Goal: Task Accomplishment & Management: Manage account settings

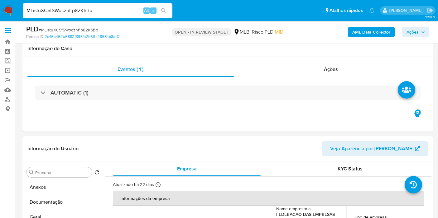
select select "10"
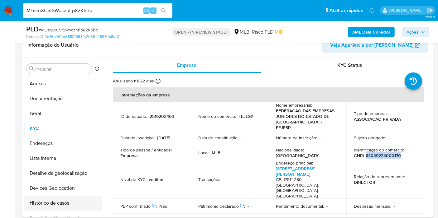
scroll to position [104, 0]
click at [42, 203] on button "Histórico de casos" at bounding box center [60, 203] width 73 height 15
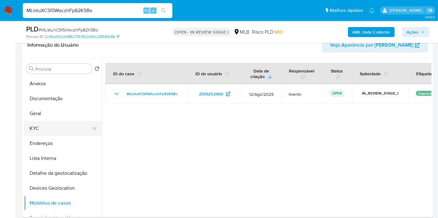
click at [65, 126] on button "KYC" at bounding box center [60, 128] width 73 height 15
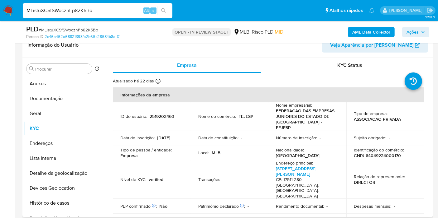
scroll to position [138, 0]
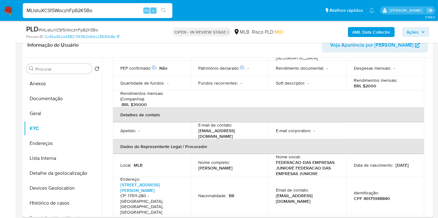
drag, startPoint x: 213, startPoint y: 152, endPoint x: 197, endPoint y: 149, distance: 16.2
click at [198, 165] on p "Vinicius Doro Goncalves da Costa" at bounding box center [215, 168] width 34 height 6
copy p "Vinicius Doro Goncalves da Costa"
click at [377, 196] on p "CPF 46175948840" at bounding box center [372, 199] width 36 height 6
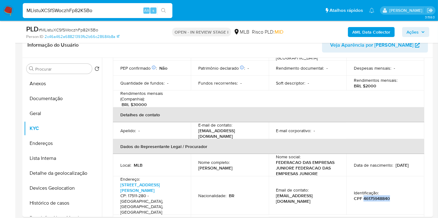
copy p "46175948840"
click at [52, 102] on button "Documentação" at bounding box center [60, 98] width 73 height 15
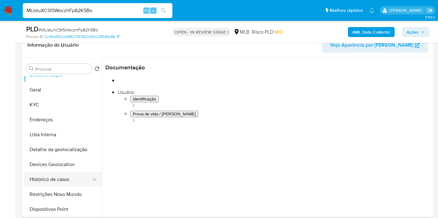
scroll to position [35, 0]
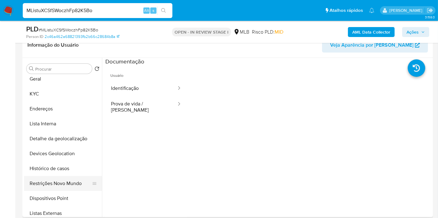
click at [70, 186] on button "Restrições Novo Mundo" at bounding box center [60, 183] width 73 height 15
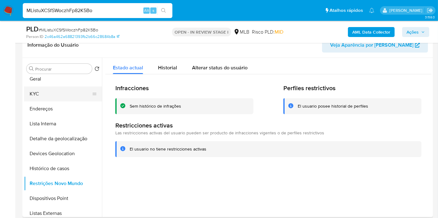
click at [45, 97] on button "KYC" at bounding box center [60, 94] width 73 height 15
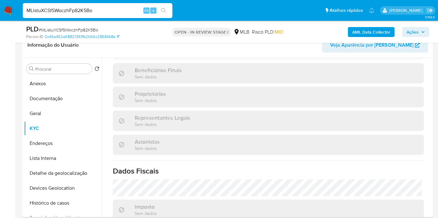
scroll to position [394, 0]
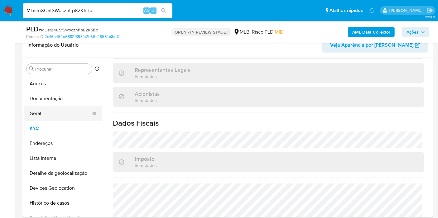
click at [53, 109] on button "Geral" at bounding box center [60, 113] width 73 height 15
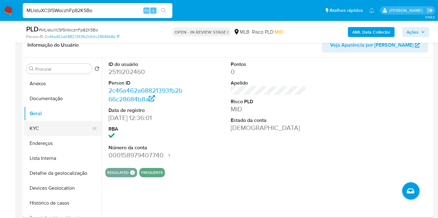
drag, startPoint x: 53, startPoint y: 131, endPoint x: 86, endPoint y: 131, distance: 33.0
click at [53, 131] on button "KYC" at bounding box center [60, 128] width 73 height 15
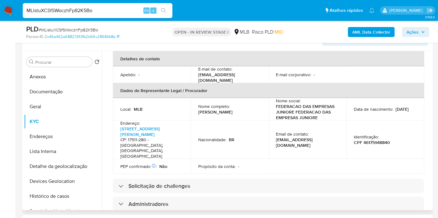
scroll to position [394, 0]
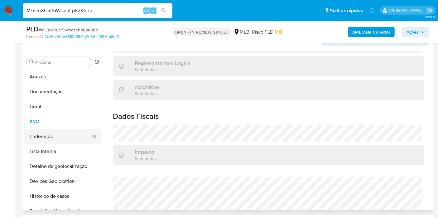
click at [43, 140] on button "Endereços" at bounding box center [60, 136] width 73 height 15
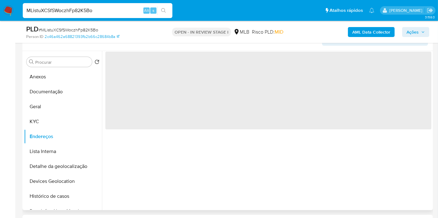
scroll to position [0, 0]
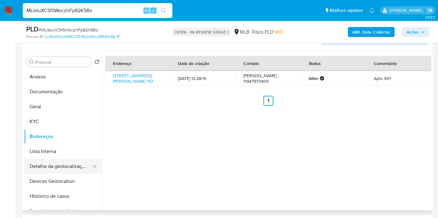
drag, startPoint x: 63, startPoint y: 169, endPoint x: 63, endPoint y: 160, distance: 8.7
click at [63, 169] on button "Detalhe da geolocalização" at bounding box center [60, 166] width 73 height 15
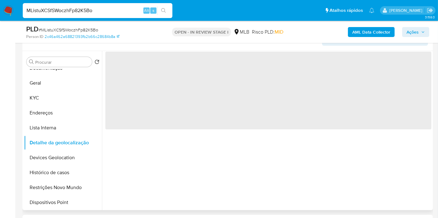
scroll to position [35, 0]
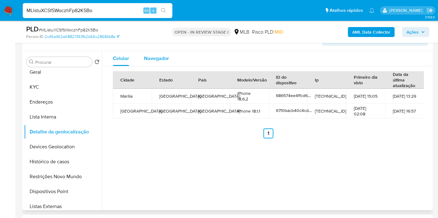
click at [154, 53] on div "Navegador" at bounding box center [156, 58] width 25 height 15
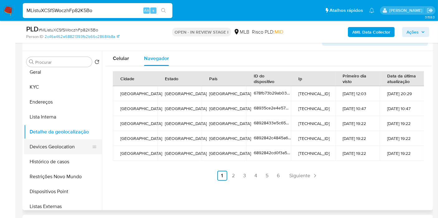
click at [62, 149] on button "Devices Geolocation" at bounding box center [60, 147] width 73 height 15
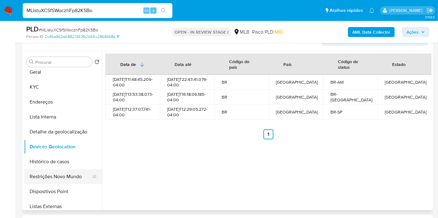
click at [58, 181] on button "Restrições Novo Mundo" at bounding box center [60, 176] width 73 height 15
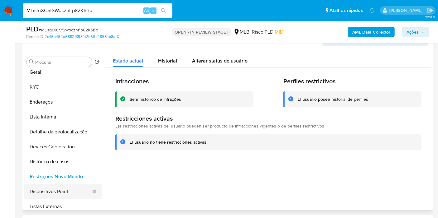
click at [64, 192] on button "Dispositivos Point" at bounding box center [60, 191] width 73 height 15
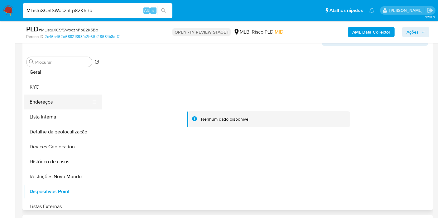
click at [53, 107] on button "Endereços" at bounding box center [60, 102] width 73 height 15
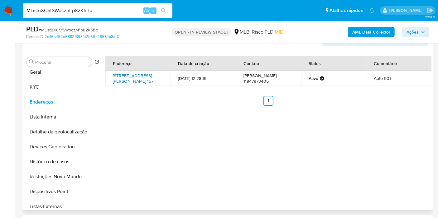
click at [144, 78] on link "Rua Doutor Cesário Mota Júnior 157, São Paulo, São Paulo, 01221020, Brasil 157" at bounding box center [133, 79] width 40 height 12
click at [55, 85] on button "KYC" at bounding box center [60, 87] width 73 height 15
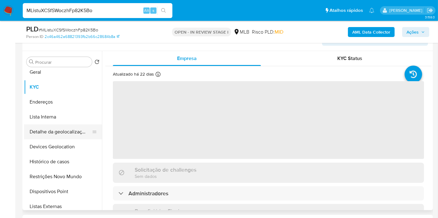
scroll to position [0, 0]
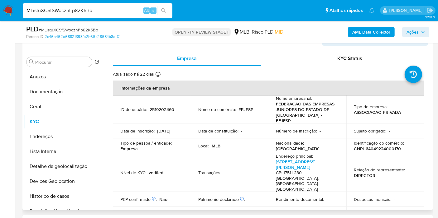
click at [372, 146] on p "CNPJ 64049224000170" at bounding box center [377, 149] width 47 height 6
copy p "64049224000170"
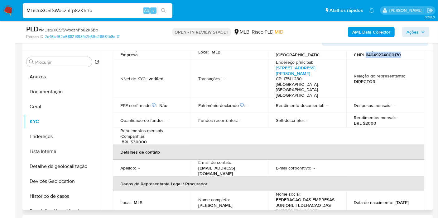
scroll to position [138, 0]
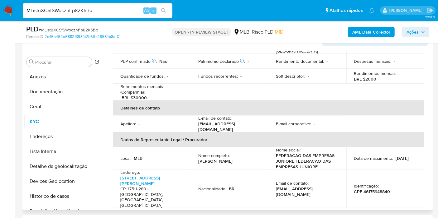
click at [373, 189] on p "CPF 46175948840" at bounding box center [372, 192] width 36 height 6
click at [372, 189] on p "CPF 46175948840" at bounding box center [372, 192] width 36 height 6
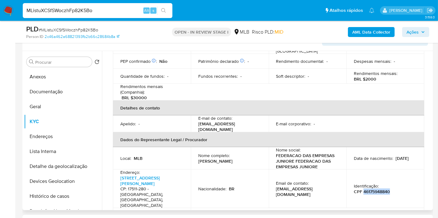
copy p "46175948840"
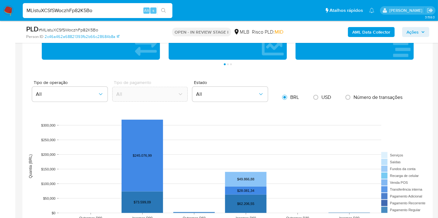
scroll to position [664, 0]
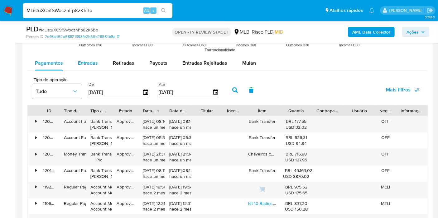
click at [81, 57] on div "Entradas" at bounding box center [88, 63] width 20 height 15
select select "10"
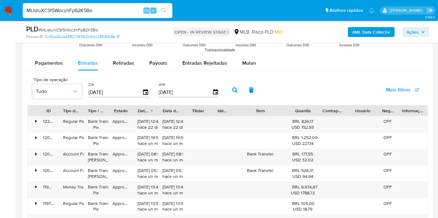
drag, startPoint x: 277, startPoint y: 106, endPoint x: 295, endPoint y: 106, distance: 18.1
click at [295, 106] on div "ID Tipo de operação Tipo / Método Estado Data de criação Data de aprovação Titu…" at bounding box center [228, 111] width 400 height 11
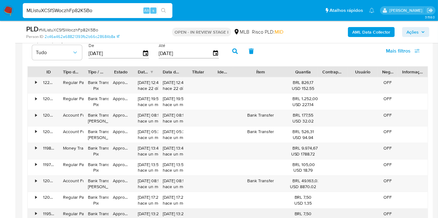
scroll to position [768, 0]
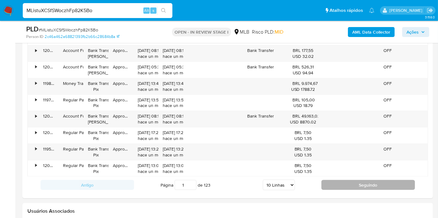
click at [339, 180] on button "Seguindo" at bounding box center [367, 185] width 93 height 10
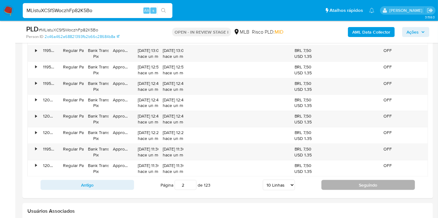
click at [339, 180] on button "Seguindo" at bounding box center [367, 185] width 93 height 10
click at [364, 186] on button "Seguindo" at bounding box center [367, 185] width 93 height 10
type input "6"
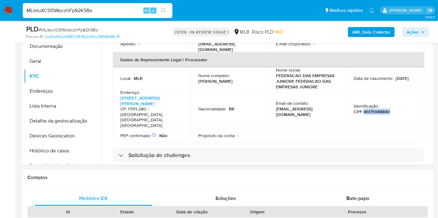
scroll to position [145, 0]
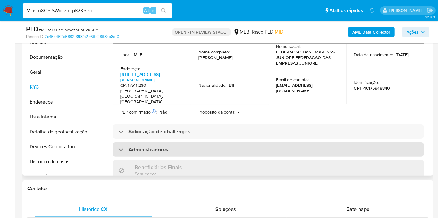
click at [202, 143] on div "Administradores" at bounding box center [268, 150] width 311 height 14
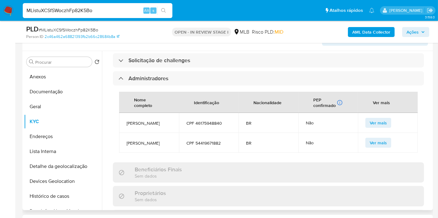
scroll to position [311, 0]
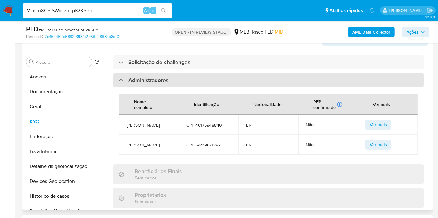
click at [189, 73] on div "Administradores" at bounding box center [268, 80] width 311 height 14
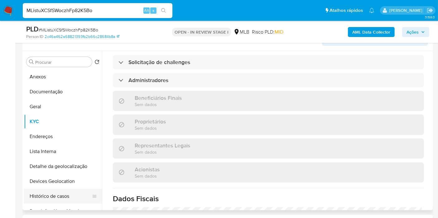
click at [53, 196] on button "Histórico de casos" at bounding box center [60, 196] width 73 height 15
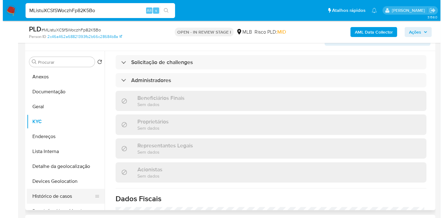
scroll to position [0, 0]
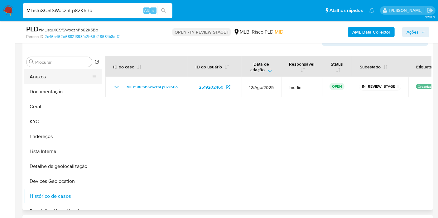
click at [53, 77] on button "Anexos" at bounding box center [60, 76] width 73 height 15
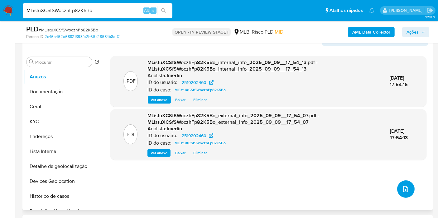
click at [406, 190] on icon "upload-file" at bounding box center [404, 189] width 7 height 7
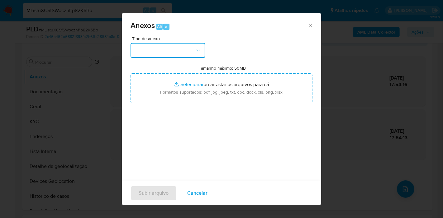
click at [167, 51] on button "button" at bounding box center [168, 50] width 75 height 15
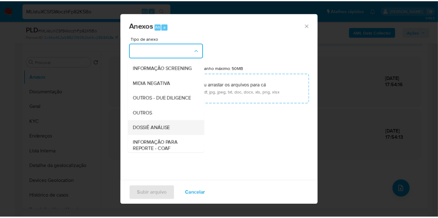
scroll to position [69, 0]
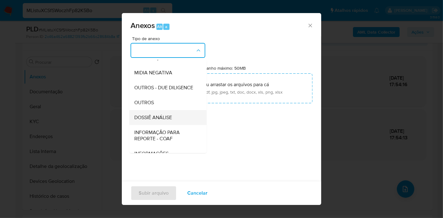
click at [169, 121] on span "DOSSIÊ ANÁLISE" at bounding box center [153, 118] width 38 height 6
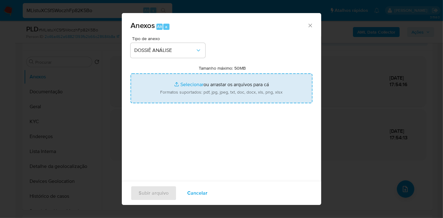
click at [166, 85] on input "Tamanho máximo: 50MB Selecionar arquivos" at bounding box center [222, 89] width 182 height 30
type input "C:\fakepath\Mulan 2519202460_2025_09_10_07_22_08.xlsx"
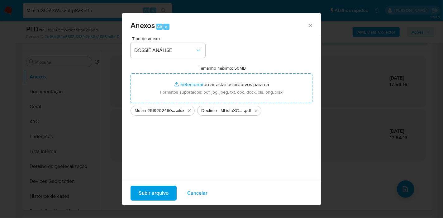
click at [153, 192] on span "Subir arquivo" at bounding box center [154, 194] width 30 height 14
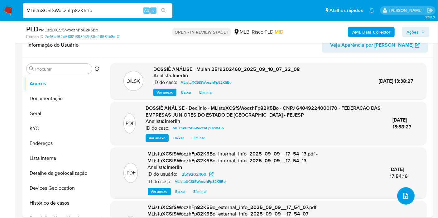
scroll to position [0, 0]
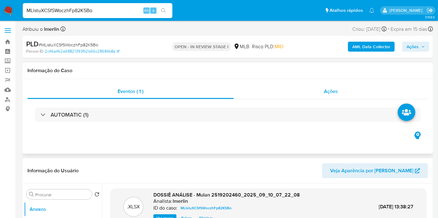
click at [368, 98] on div "Ações" at bounding box center [331, 91] width 194 height 15
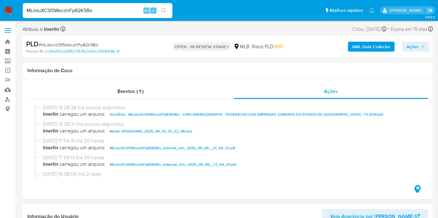
click at [411, 46] on span "Ações" at bounding box center [412, 47] width 12 height 10
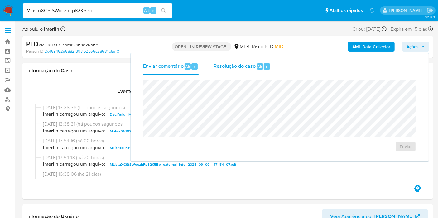
click at [258, 72] on div "Resolução do caso Alt r" at bounding box center [241, 67] width 57 height 16
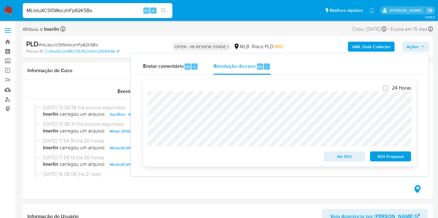
click at [334, 157] on span "No ROI" at bounding box center [344, 156] width 32 height 9
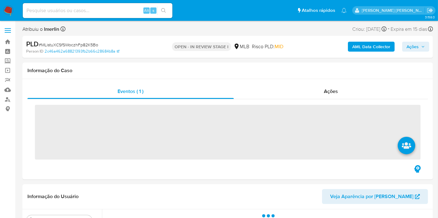
click at [107, 8] on input at bounding box center [98, 11] width 150 height 8
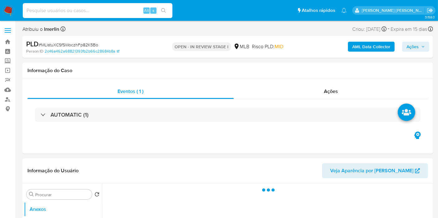
paste input "1404988623"
type input "1404988623"
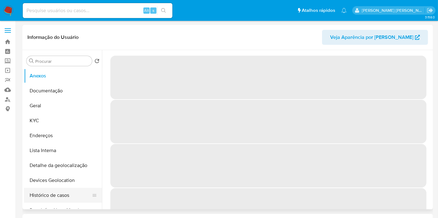
select select "10"
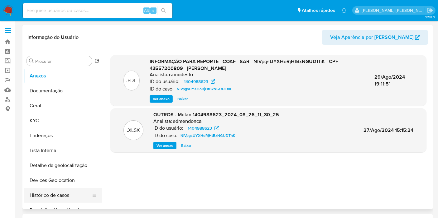
click at [54, 194] on button "Histórico de casos" at bounding box center [60, 195] width 73 height 15
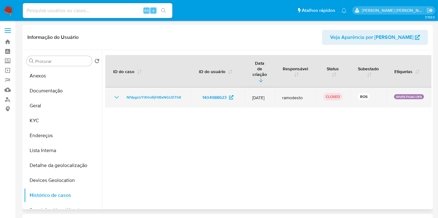
click at [116, 94] on icon "Mostrar/Ocultar" at bounding box center [116, 97] width 7 height 7
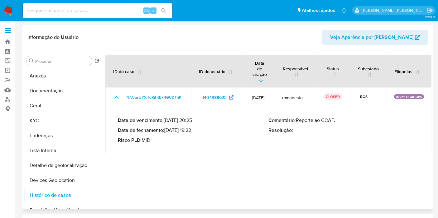
drag, startPoint x: 167, startPoint y: 119, endPoint x: 192, endPoint y: 120, distance: 24.6
click at [192, 127] on p "Data de fechamento : 29/08/2024 19:22" at bounding box center [193, 130] width 150 height 6
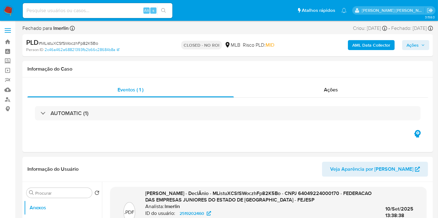
select select "10"
click at [106, 13] on input at bounding box center [98, 11] width 150 height 8
paste input "3RLqVce6FYaxwC1pF6aqtmhJ"
type input "3RLqVce6FYaxwC1pF6aqtmhJ"
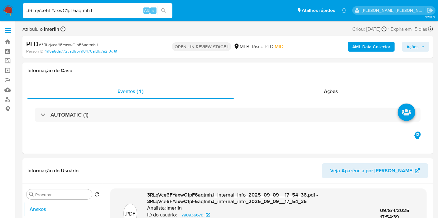
select select "10"
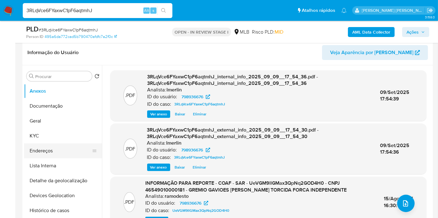
scroll to position [104, 0]
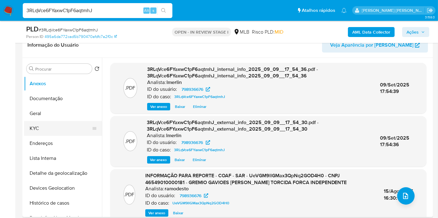
click at [68, 128] on button "KYC" at bounding box center [60, 128] width 73 height 15
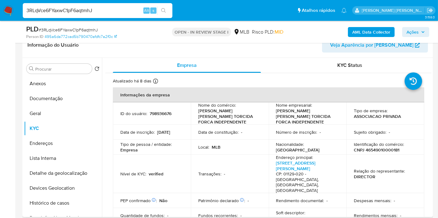
click at [375, 150] on p "CNPJ 46549010000181" at bounding box center [376, 150] width 45 height 6
click at [373, 150] on p "CNPJ 46549010000181" at bounding box center [376, 150] width 45 height 6
click at [59, 206] on button "Histórico de casos" at bounding box center [60, 203] width 73 height 15
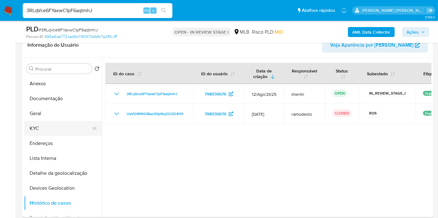
click at [61, 127] on button "KYC" at bounding box center [60, 128] width 73 height 15
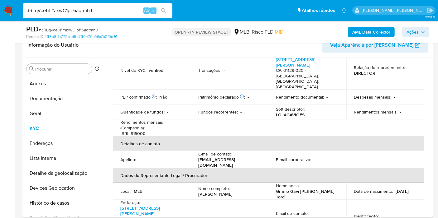
click at [219, 192] on p "Alexandre Domenico Pereira" at bounding box center [215, 195] width 34 height 6
click at [251, 184] on td "Nome completo : Alexandre Domenico Pereira" at bounding box center [230, 191] width 78 height 17
drag, startPoint x: 252, startPoint y: 181, endPoint x: 192, endPoint y: 180, distance: 59.5
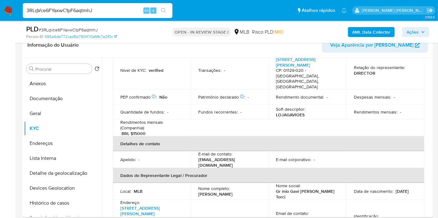
click at [192, 183] on td "Nome completo : Alexandre Domenico Pereira" at bounding box center [230, 191] width 78 height 17
copy p "Alexandre Domenico Pereir"
click at [381, 218] on p "CPF 29245914810" at bounding box center [372, 222] width 36 height 6
click at [380, 218] on p "CPF 29245914810" at bounding box center [372, 222] width 36 height 6
copy p "29245914810"
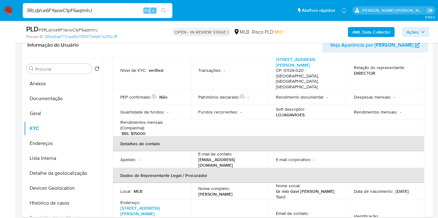
copy p "29245914810"
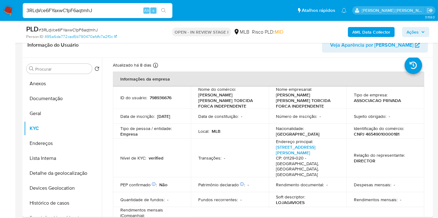
scroll to position [0, 0]
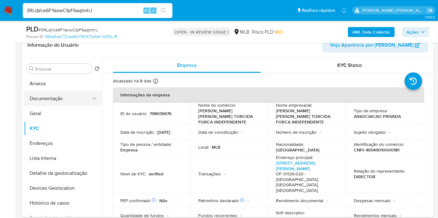
click at [61, 95] on button "Documentação" at bounding box center [60, 98] width 73 height 15
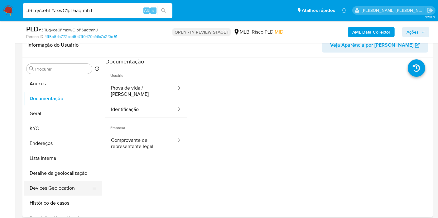
scroll to position [35, 0]
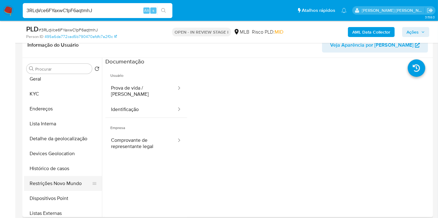
click at [56, 185] on button "Restrições Novo Mundo" at bounding box center [60, 183] width 73 height 15
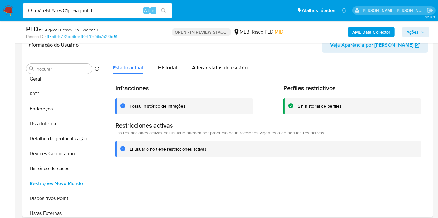
click at [162, 75] on div "Infracciones Possui histórico de infrações Perfiles restrictivos Sin historial …" at bounding box center [268, 120] width 326 height 93
click at [166, 64] on span "Historial" at bounding box center [167, 67] width 19 height 7
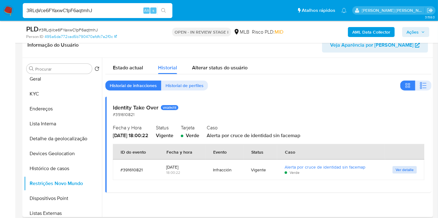
click at [400, 171] on span "Ver detalle" at bounding box center [404, 170] width 18 height 6
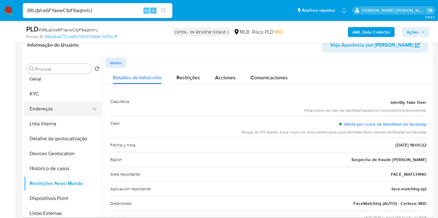
scroll to position [0, 0]
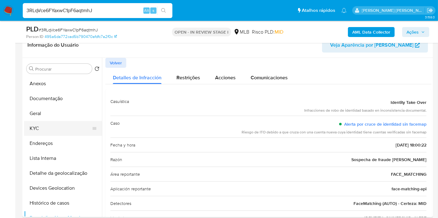
click at [53, 126] on button "KYC" at bounding box center [60, 128] width 73 height 15
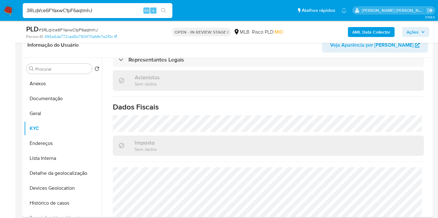
scroll to position [399, 0]
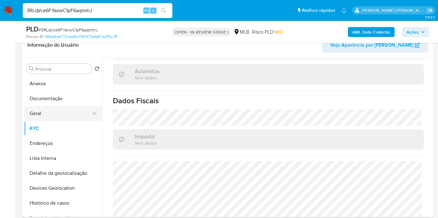
click at [56, 116] on button "Geral" at bounding box center [60, 113] width 73 height 15
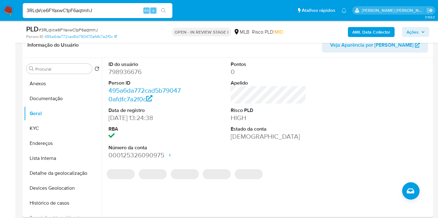
click at [373, 119] on div at bounding box center [391, 110] width 82 height 105
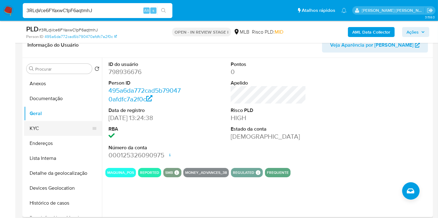
click at [63, 123] on button "KYC" at bounding box center [60, 128] width 73 height 15
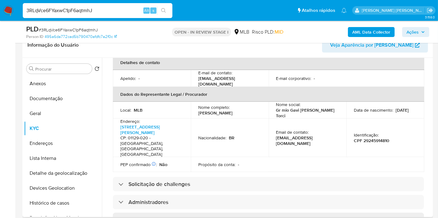
scroll to position [358, 0]
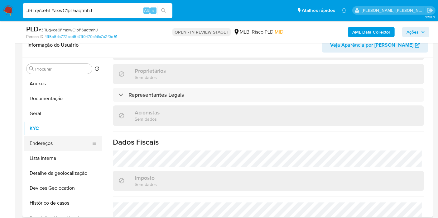
click at [52, 143] on button "Endereços" at bounding box center [60, 143] width 73 height 15
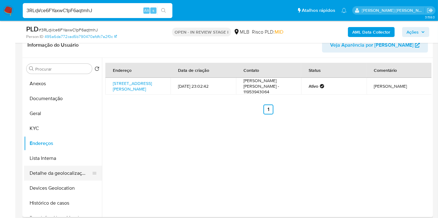
click at [62, 175] on button "Detalhe da geolocalização" at bounding box center [60, 173] width 73 height 15
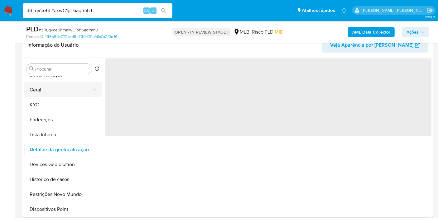
scroll to position [35, 0]
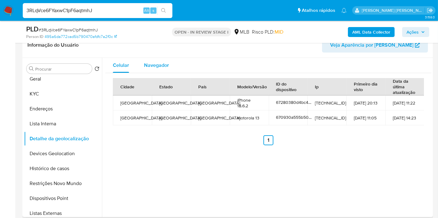
click at [158, 64] on span "Navegador" at bounding box center [156, 65] width 25 height 7
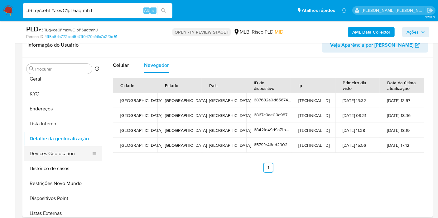
click at [44, 157] on button "Devices Geolocation" at bounding box center [60, 153] width 73 height 15
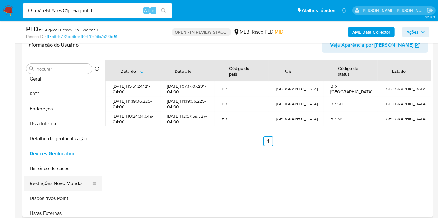
click at [64, 185] on button "Restrições Novo Mundo" at bounding box center [60, 183] width 73 height 15
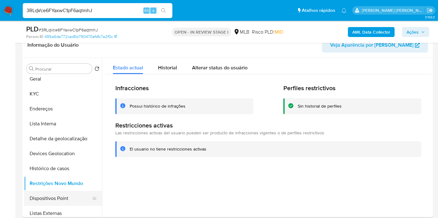
click at [72, 193] on button "Dispositivos Point" at bounding box center [60, 198] width 73 height 15
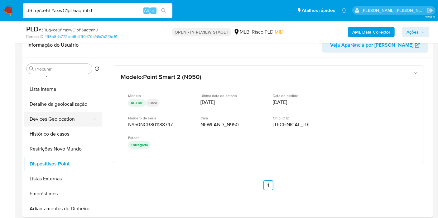
scroll to position [0, 0]
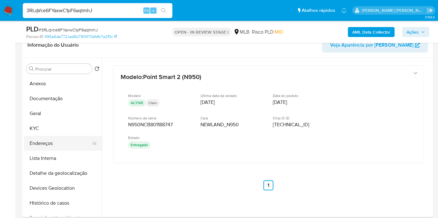
click at [46, 141] on button "Endereços" at bounding box center [60, 143] width 73 height 15
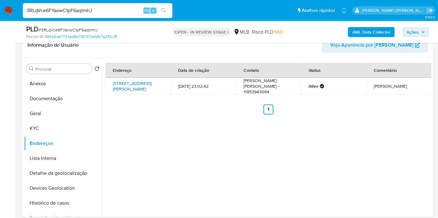
click at [121, 82] on link "Rua Cristina Tomás 200, São Paulo, São Paulo, 01129020, Brasil 200" at bounding box center [132, 86] width 39 height 12
click at [37, 133] on button "KYC" at bounding box center [60, 128] width 73 height 15
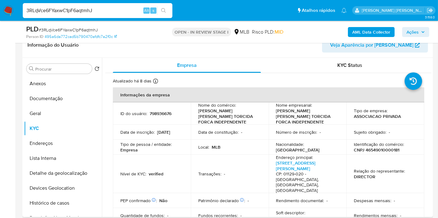
click at [373, 150] on p "CNPJ 46549010000181" at bounding box center [376, 150] width 45 height 6
copy p "46549010000181"
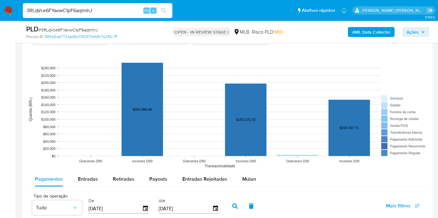
scroll to position [588, 0]
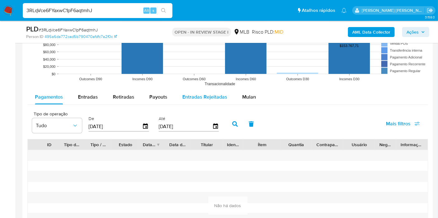
click at [96, 93] on span "Entradas" at bounding box center [88, 96] width 20 height 7
select select "10"
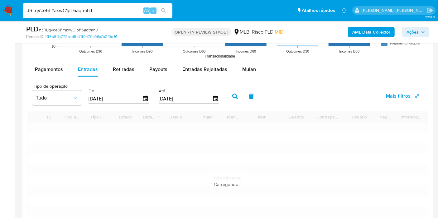
scroll to position [658, 0]
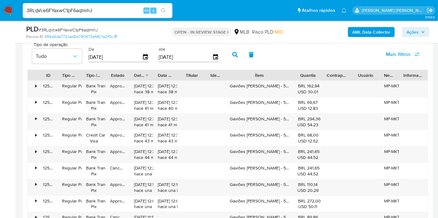
drag, startPoint x: 305, startPoint y: 69, endPoint x: 311, endPoint y: 69, distance: 6.2
click at [311, 70] on div "ID Tipo de operação Tipo / Método Estado Data de criação Data de aprovação Titu…" at bounding box center [228, 75] width 400 height 11
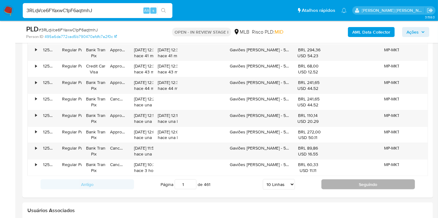
click at [337, 180] on button "Seguindo" at bounding box center [367, 185] width 93 height 10
type input "2"
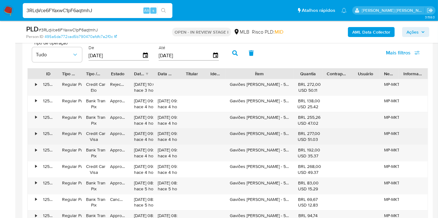
scroll to position [658, 0]
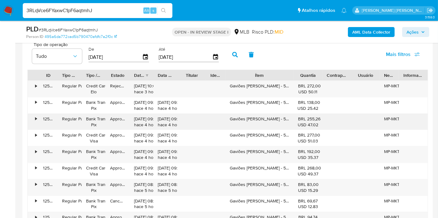
click at [256, 122] on div "Gaviões da Fiel - 538330" at bounding box center [259, 122] width 68 height 16
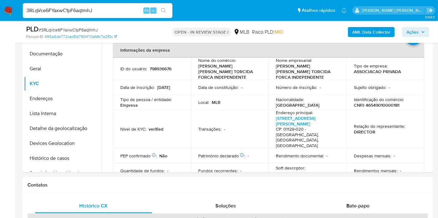
scroll to position [138, 0]
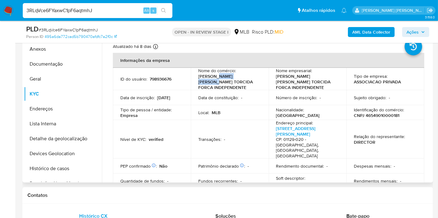
drag, startPoint x: 217, startPoint y: 77, endPoint x: 250, endPoint y: 77, distance: 33.0
click at [250, 77] on p "GREMIO GAVIOES DA FIEL TORCIDA FORCA INDEPENDENTE" at bounding box center [228, 82] width 60 height 17
drag, startPoint x: 220, startPoint y: 77, endPoint x: 216, endPoint y: 80, distance: 4.6
click at [216, 80] on p "GREMIO GAVIOES DA FIEL TORCIDA FORCA INDEPENDENTE" at bounding box center [228, 82] width 60 height 17
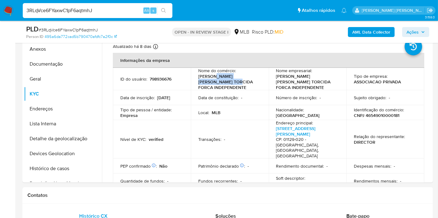
copy p "GAVIOES DA FIEL TORCIDA"
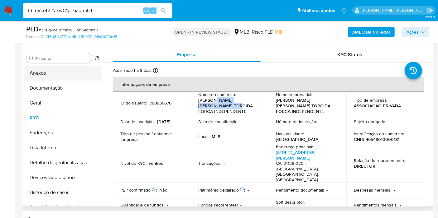
scroll to position [104, 0]
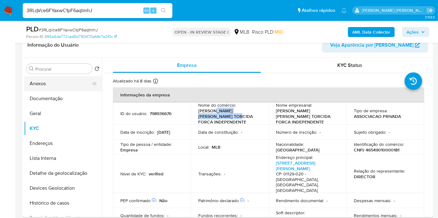
click at [60, 87] on button "Anexos" at bounding box center [60, 83] width 73 height 15
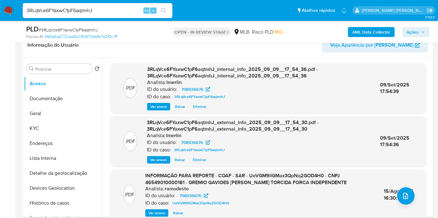
scroll to position [69, 0]
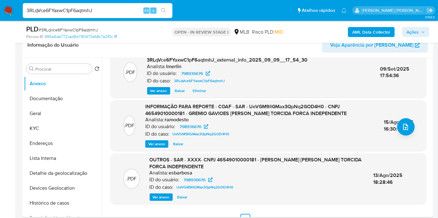
click at [159, 145] on span "Ver anexo" at bounding box center [156, 144] width 17 height 6
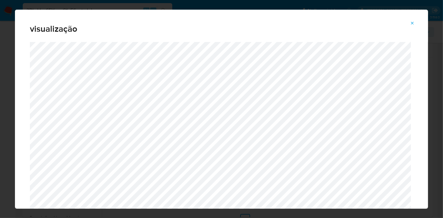
click at [411, 26] on span "Attachment preview" at bounding box center [412, 23] width 5 height 9
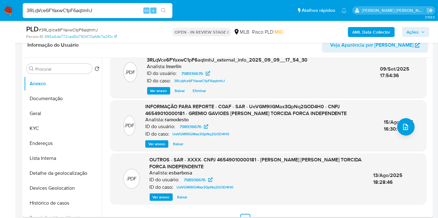
click at [411, 26] on div "AML Data Collector Ações" at bounding box center [362, 32] width 133 height 15
click at [59, 208] on button "Histórico de casos" at bounding box center [60, 203] width 73 height 15
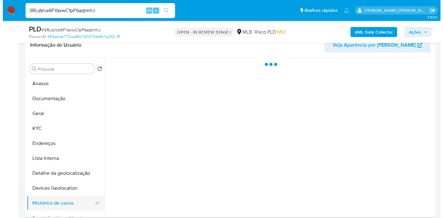
scroll to position [0, 0]
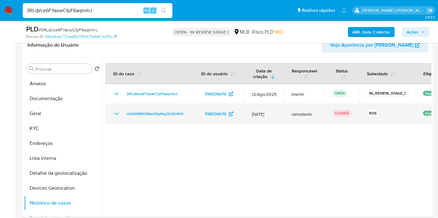
click at [116, 112] on icon "Mostrar/Ocultar" at bounding box center [116, 113] width 7 height 7
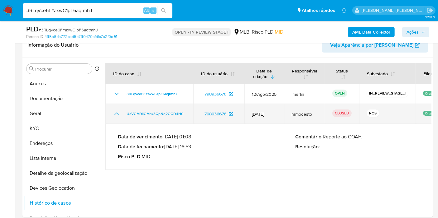
drag, startPoint x: 191, startPoint y: 146, endPoint x: 187, endPoint y: 117, distance: 29.2
click at [167, 146] on p "Data de fechamento : 15/08/2025 16:53" at bounding box center [207, 147] width 178 height 6
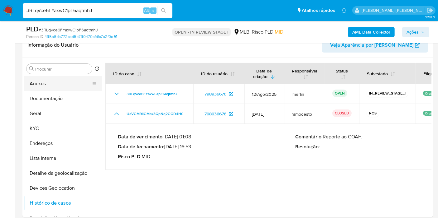
click at [64, 77] on button "Anexos" at bounding box center [60, 83] width 73 height 15
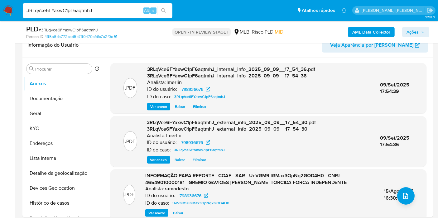
click at [156, 212] on span "Ver anexo" at bounding box center [156, 213] width 17 height 6
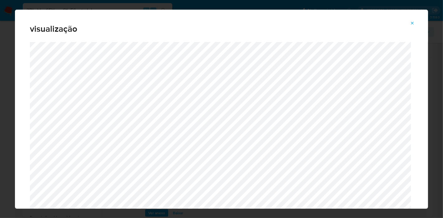
click at [413, 21] on icon "Attachment preview" at bounding box center [412, 23] width 5 height 5
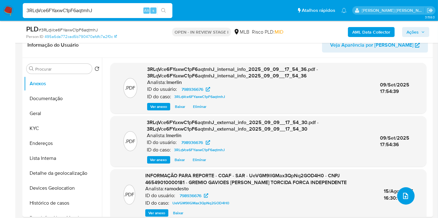
click at [408, 195] on button "upload-file" at bounding box center [405, 196] width 17 height 17
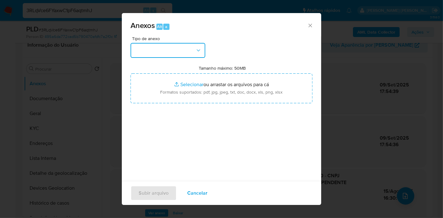
drag, startPoint x: 188, startPoint y: 50, endPoint x: 183, endPoint y: 49, distance: 4.7
click at [183, 49] on button "button" at bounding box center [168, 50] width 75 height 15
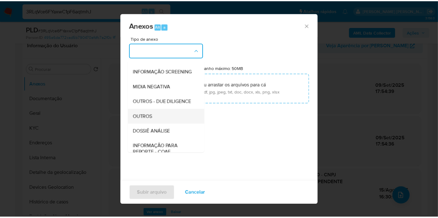
scroll to position [69, 0]
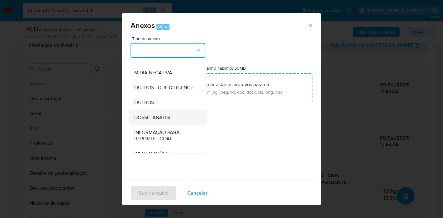
drag, startPoint x: 166, startPoint y: 131, endPoint x: 185, endPoint y: 101, distance: 35.3
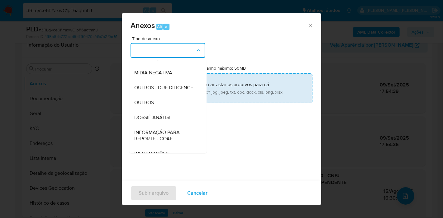
click at [166, 121] on span "DOSSIÊ ANÁLISE" at bounding box center [153, 118] width 38 height 6
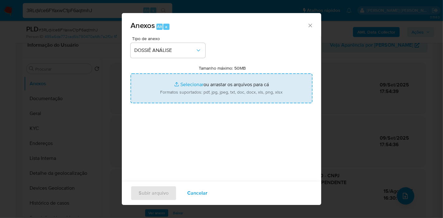
click at [189, 93] on input "Tamanho máximo: 50MB Selecionar arquivos" at bounding box center [222, 89] width 182 height 30
type input "C:\fakepath\Declínio - 3RLqVce6FYaxwC1pF6aqtmhJ - CNPJ 46549010000181 - GREMIO …"
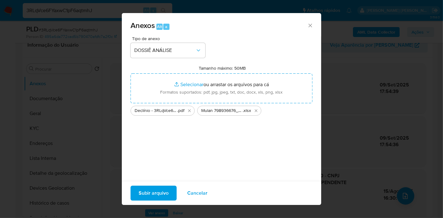
click at [168, 191] on button "Subir arquivo" at bounding box center [154, 193] width 46 height 15
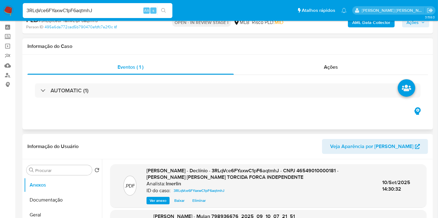
scroll to position [0, 0]
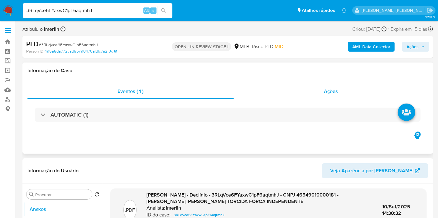
click at [359, 97] on div "Ações" at bounding box center [331, 91] width 194 height 15
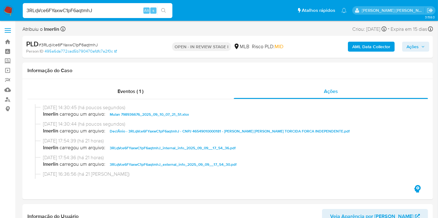
click at [413, 46] on span "Ações" at bounding box center [412, 47] width 12 height 10
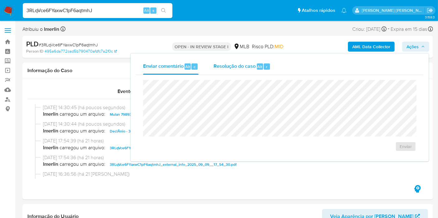
click at [237, 66] on span "Resolução do caso" at bounding box center [234, 66] width 42 height 7
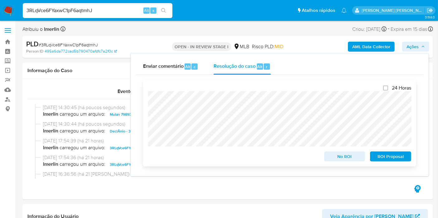
click at [348, 156] on span "No ROI" at bounding box center [344, 156] width 32 height 9
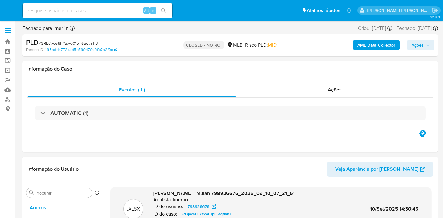
select select "10"
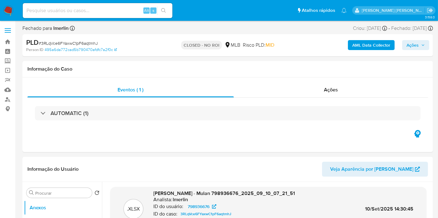
click at [3, 7] on img at bounding box center [8, 10] width 11 height 11
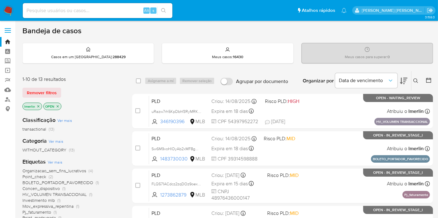
click at [38, 107] on icon "close-filter" at bounding box center [38, 107] width 4 height 4
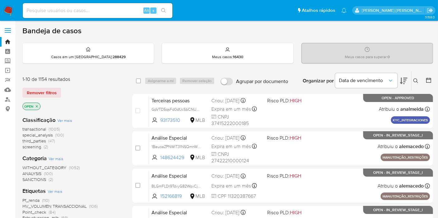
scroll to position [35, 0]
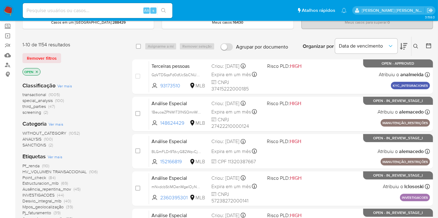
click at [45, 113] on span "(2)" at bounding box center [46, 112] width 4 height 6
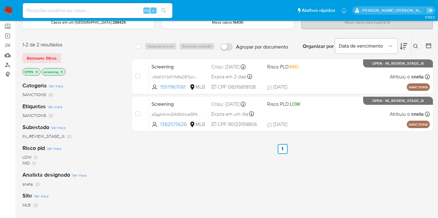
click at [62, 71] on icon "close-filter" at bounding box center [62, 72] width 4 height 4
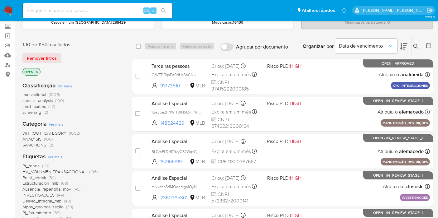
click at [130, 10] on input at bounding box center [98, 11] width 150 height 8
paste input "DZeROrgGKg1xEZA2THjVjkNG"
type input "DZeROrgGKg1xEZA2THjVjkNG"
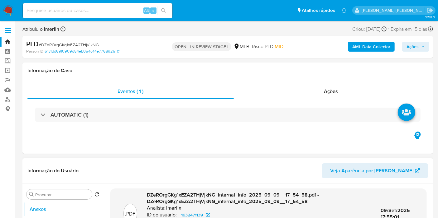
select select "10"
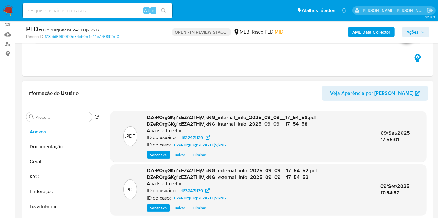
scroll to position [138, 0]
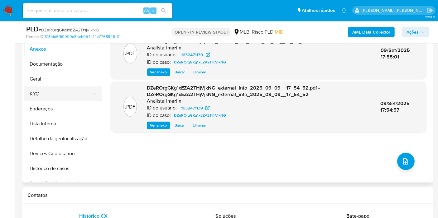
click at [68, 95] on button "KYC" at bounding box center [60, 94] width 73 height 15
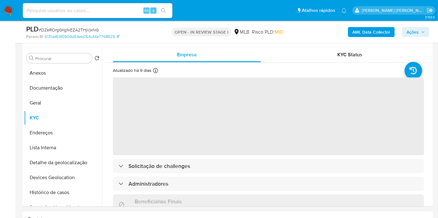
scroll to position [104, 0]
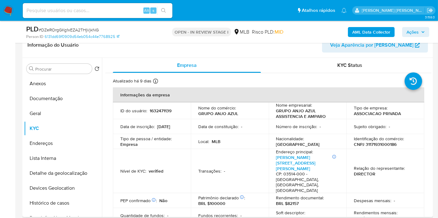
click at [386, 143] on p "CNPJ 31171931000186" at bounding box center [375, 145] width 43 height 6
copy p "31171931000186"
click at [60, 203] on button "Histórico de casos" at bounding box center [60, 203] width 73 height 15
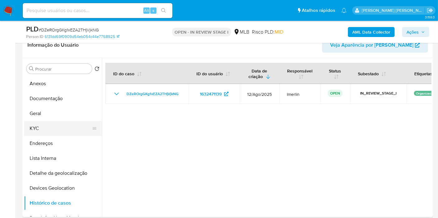
click at [49, 129] on button "KYC" at bounding box center [60, 128] width 73 height 15
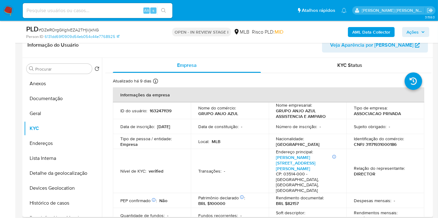
click at [370, 216] on p "BRL $82157" at bounding box center [365, 219] width 23 height 6
copy p "82157"
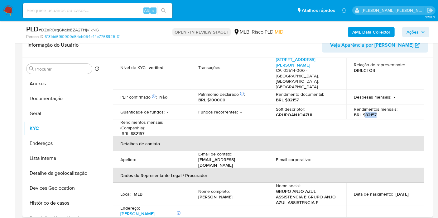
drag, startPoint x: 253, startPoint y: 180, endPoint x: 198, endPoint y: 180, distance: 54.8
click at [198, 189] on div "Nome completo : Eduardo Lopes de Araujo" at bounding box center [229, 194] width 63 height 11
copy p "Eduardo Lopes de Araujo"
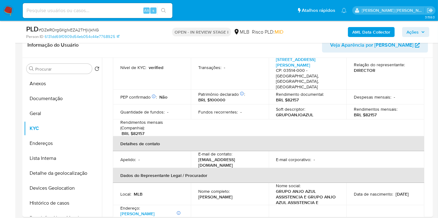
copy p "12849256846"
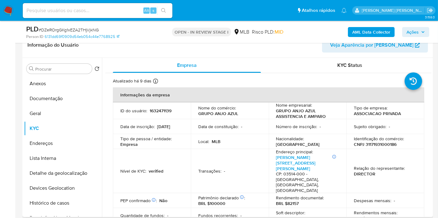
scroll to position [35, 0]
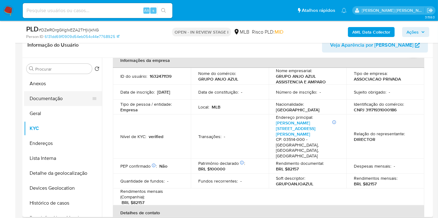
click at [68, 93] on button "Documentação" at bounding box center [60, 98] width 73 height 15
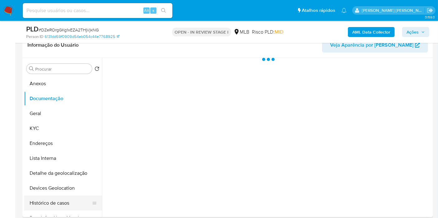
scroll to position [0, 0]
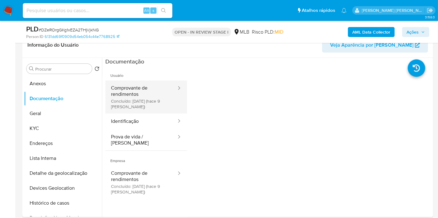
click at [131, 106] on button "Comprovante de rendimentos Concluído: 01/09/2025 (hace 9 días)" at bounding box center [141, 97] width 72 height 33
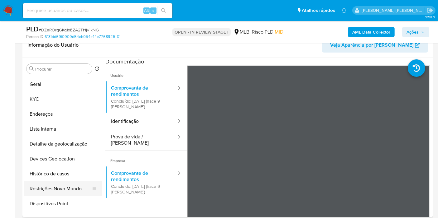
scroll to position [69, 0]
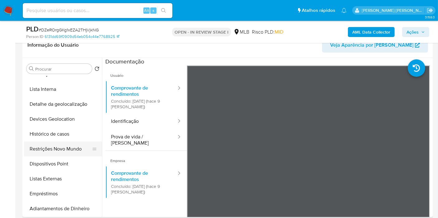
click at [57, 151] on button "Restrições Novo Mundo" at bounding box center [60, 149] width 73 height 15
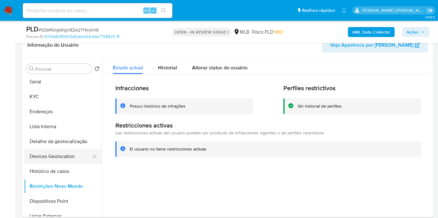
scroll to position [0, 0]
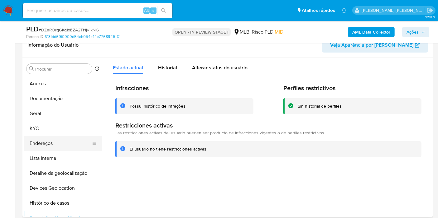
click at [51, 141] on button "Endereços" at bounding box center [60, 143] width 73 height 15
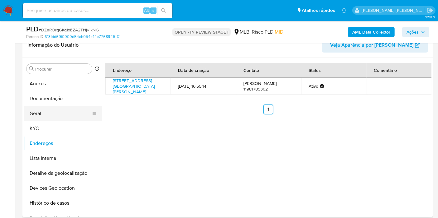
click at [57, 117] on button "Geral" at bounding box center [60, 113] width 73 height 15
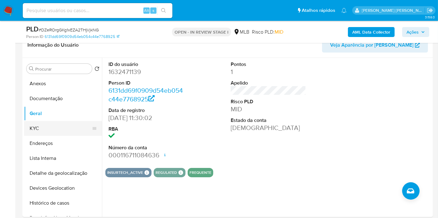
click at [71, 126] on button "KYC" at bounding box center [60, 128] width 73 height 15
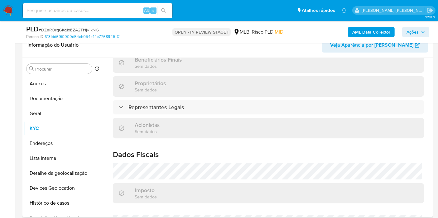
scroll to position [371, 0]
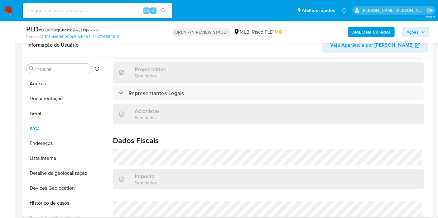
click at [50, 139] on button "Endereços" at bounding box center [63, 143] width 78 height 15
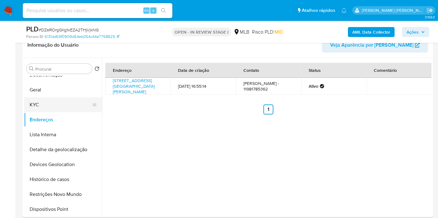
scroll to position [35, 0]
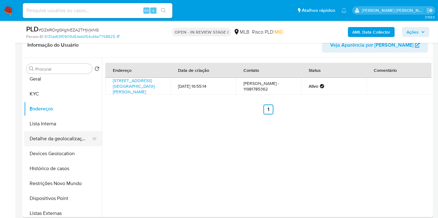
click at [62, 135] on button "Detalhe da geolocalização" at bounding box center [60, 138] width 73 height 15
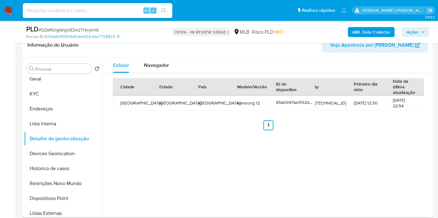
click at [374, 65] on div "Celular Navegador" at bounding box center [268, 65] width 326 height 15
click at [152, 63] on span "Navegador" at bounding box center [156, 65] width 25 height 7
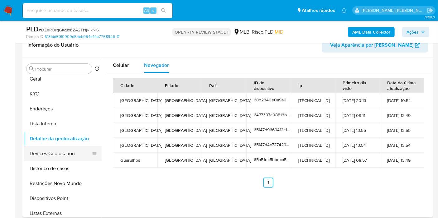
click at [79, 154] on button "Devices Geolocation" at bounding box center [60, 153] width 73 height 15
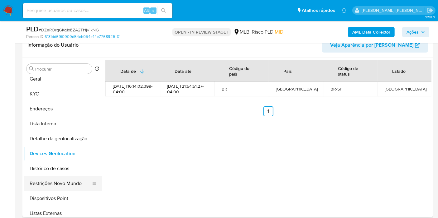
click at [57, 188] on button "Restrições Novo Mundo" at bounding box center [60, 183] width 73 height 15
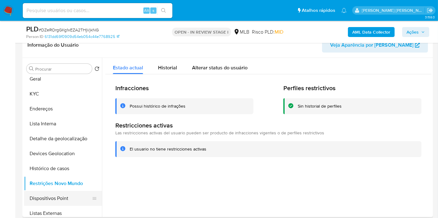
click at [57, 196] on button "Dispositivos Point" at bounding box center [60, 198] width 73 height 15
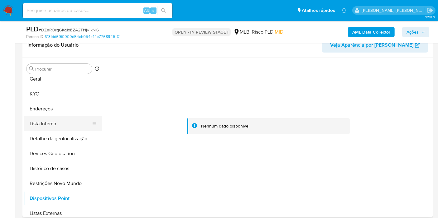
click at [47, 123] on button "Lista Interna" at bounding box center [60, 123] width 73 height 15
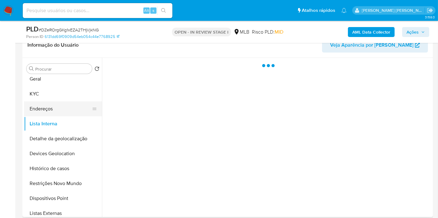
click at [48, 106] on button "Endereços" at bounding box center [60, 109] width 73 height 15
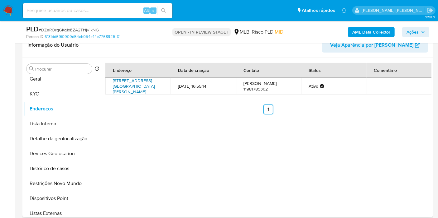
click at [139, 85] on link "Rua Manuel Furtado 415, São Paulo, São Paulo, 05143120, Brasil 415" at bounding box center [134, 86] width 42 height 17
drag, startPoint x: 59, startPoint y: 91, endPoint x: 55, endPoint y: 107, distance: 16.7
click at [59, 91] on button "KYC" at bounding box center [63, 94] width 78 height 15
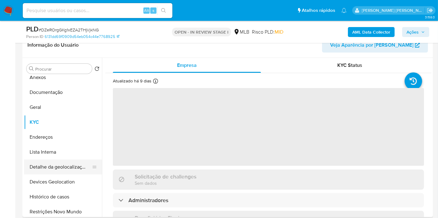
scroll to position [0, 0]
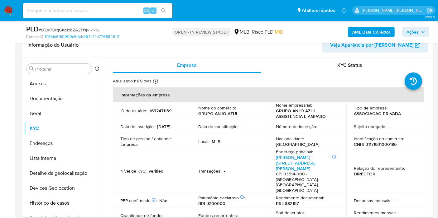
click at [370, 147] on p "CNPJ 31171931000186" at bounding box center [375, 145] width 43 height 6
copy p "31171931000186"
click at [58, 97] on button "Documentação" at bounding box center [60, 98] width 73 height 15
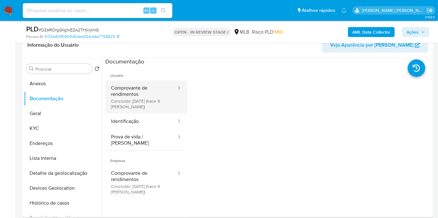
click at [154, 99] on button "Comprovante de rendimentos Concluído: 01/09/2025 (hace 9 días)" at bounding box center [141, 97] width 72 height 33
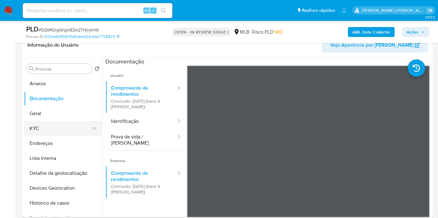
click at [63, 130] on button "KYC" at bounding box center [60, 128] width 73 height 15
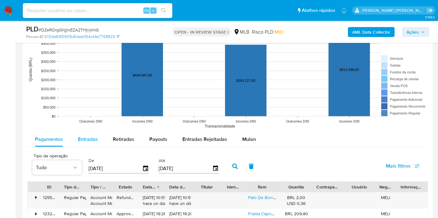
click at [95, 142] on div "Entradas" at bounding box center [88, 139] width 20 height 15
select select "10"
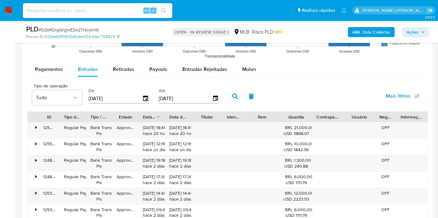
scroll to position [761, 0]
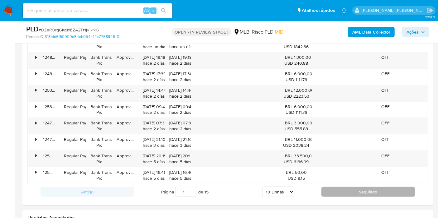
click at [344, 187] on button "Seguindo" at bounding box center [367, 192] width 93 height 10
click at [342, 189] on button "Seguindo" at bounding box center [367, 192] width 93 height 10
type input "3"
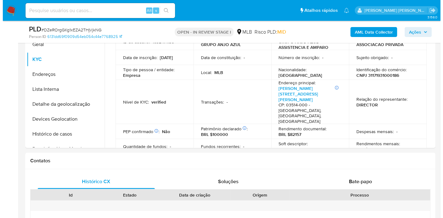
scroll to position [104, 0]
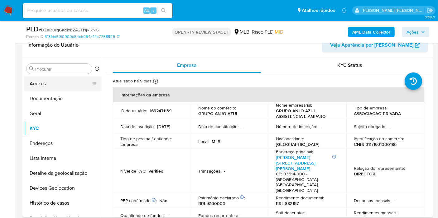
click at [68, 88] on button "Anexos" at bounding box center [60, 83] width 73 height 15
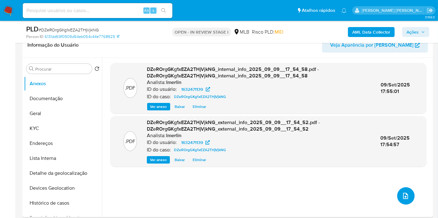
click at [403, 198] on icon "upload-file" at bounding box center [404, 195] width 7 height 7
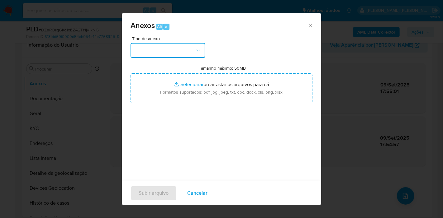
click at [164, 51] on button "button" at bounding box center [168, 50] width 75 height 15
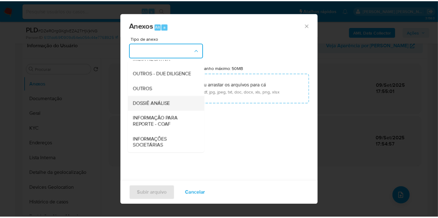
scroll to position [96, 0]
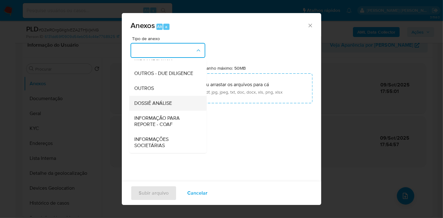
click at [171, 101] on span "DOSSIÊ ANÁLISE" at bounding box center [153, 103] width 38 height 6
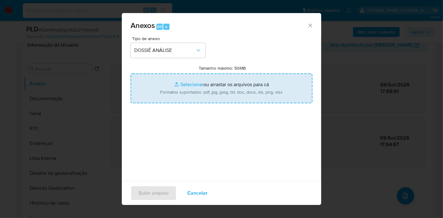
click at [220, 83] on input "Tamanho máximo: 50MB Selecionar arquivos" at bounding box center [222, 89] width 182 height 30
type input "C:\fakepath\SAR - XXX - CNPJ 31171931000186 - GRUPO ANJO AZUL ASSISTENCIA E AMP…"
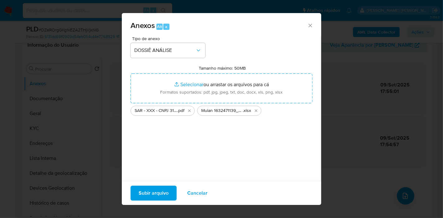
click at [145, 197] on span "Subir arquivo" at bounding box center [154, 194] width 30 height 14
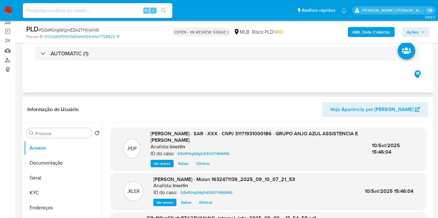
scroll to position [0, 0]
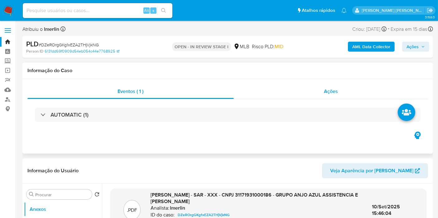
click at [339, 89] on div "Ações" at bounding box center [331, 91] width 194 height 15
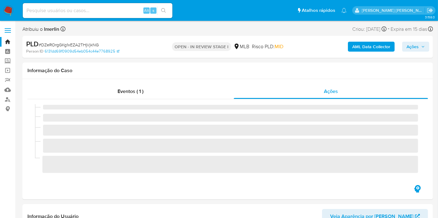
click at [424, 47] on icon "button" at bounding box center [423, 47] width 4 height 4
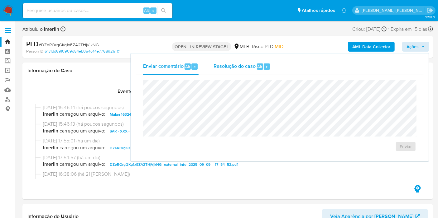
click at [251, 63] on span "Resolução do caso" at bounding box center [234, 66] width 42 height 7
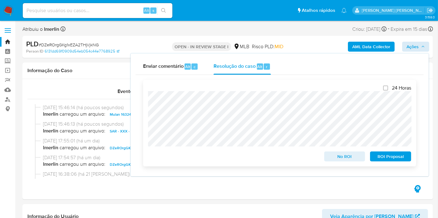
click at [384, 159] on span "ROI Proposal" at bounding box center [390, 156] width 32 height 9
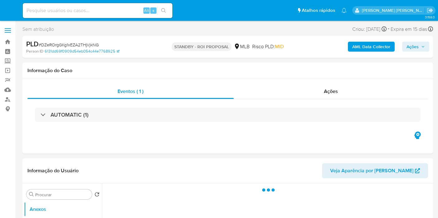
select select "10"
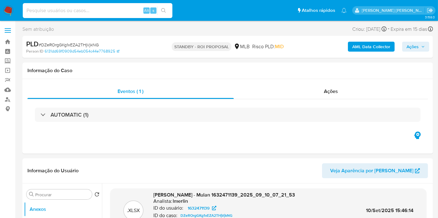
click at [113, 14] on input at bounding box center [98, 11] width 150 height 8
click at [7, 11] on img at bounding box center [8, 10] width 11 height 11
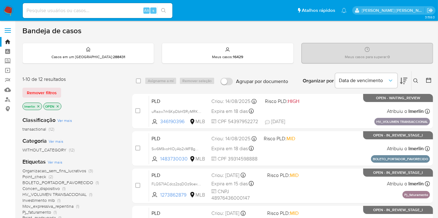
click at [37, 105] on icon "close-filter" at bounding box center [38, 107] width 4 height 4
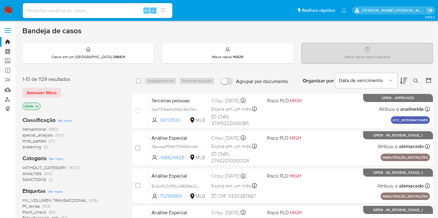
click at [126, 10] on input at bounding box center [98, 11] width 150 height 8
paste input "2658167327"
type input "2658167327"
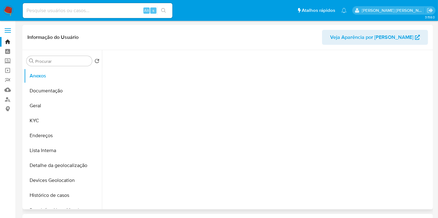
click at [64, 68] on div "Procurar Retornar ao pedido padrão Anexos Documentação Geral KYC Endereços List…" at bounding box center [63, 130] width 78 height 159
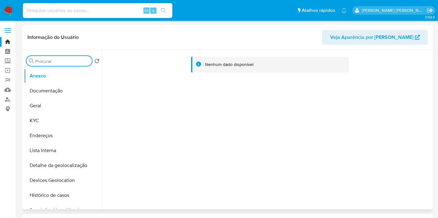
click at [65, 61] on input "Procurar" at bounding box center [62, 62] width 54 height 6
type input "e"
select select "10"
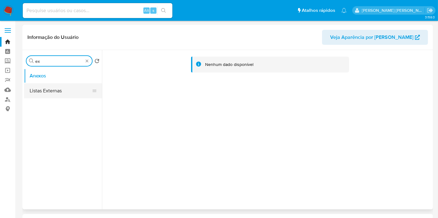
type input "ex"
click at [63, 94] on button "Listas Externas" at bounding box center [60, 90] width 73 height 15
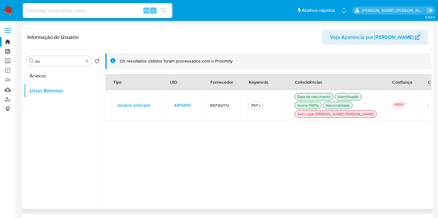
click at [179, 110] on span "4455610" at bounding box center [182, 105] width 17 height 9
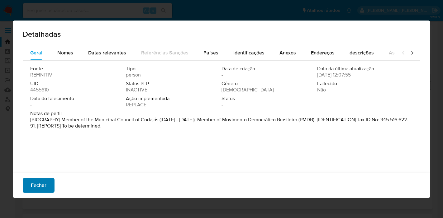
click at [39, 188] on span "Fechar" at bounding box center [39, 186] width 16 height 14
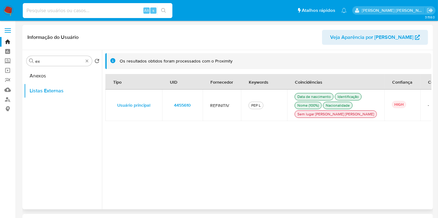
click at [102, 12] on input at bounding box center [98, 11] width 150 height 8
paste input "ZBwkB6J1i9TFMGq8v9BLfGzS"
type input "ZBwkB6J1i9TFMGq8v9BLfGzS"
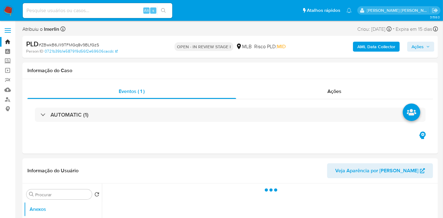
select select "10"
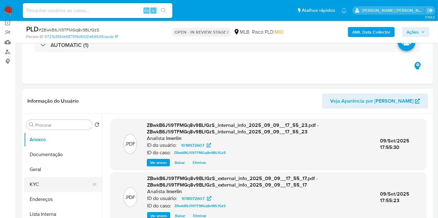
scroll to position [104, 0]
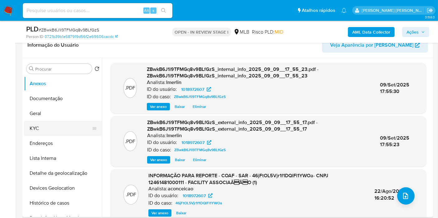
click at [47, 130] on button "KYC" at bounding box center [60, 128] width 73 height 15
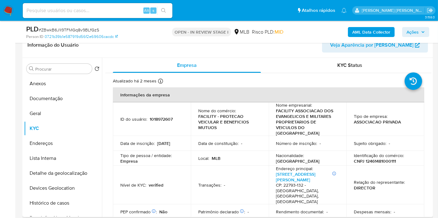
click at [384, 161] on p "CNPJ 12461481000111" at bounding box center [375, 162] width 42 height 6
copy p "12461481000111"
click at [55, 202] on button "Histórico de casos" at bounding box center [60, 203] width 73 height 15
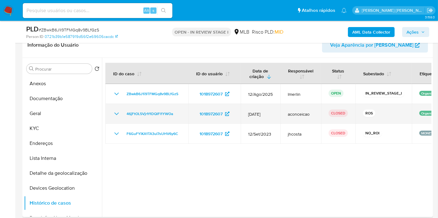
click at [115, 115] on icon "Mostrar/Ocultar" at bounding box center [116, 113] width 7 height 7
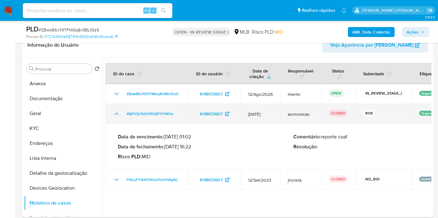
click at [115, 115] on icon "Mostrar/Ocultar" at bounding box center [116, 113] width 7 height 7
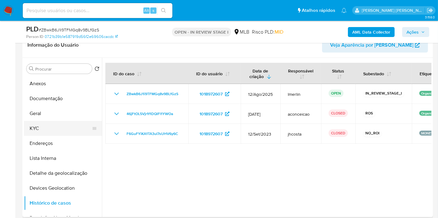
click at [57, 132] on button "KYC" at bounding box center [60, 128] width 73 height 15
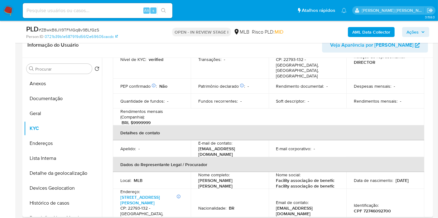
scroll to position [138, 0]
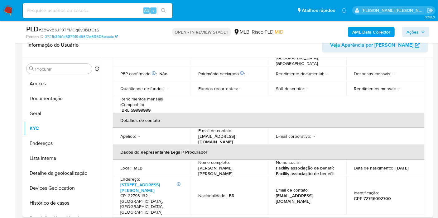
drag, startPoint x: 259, startPoint y: 159, endPoint x: 196, endPoint y: 159, distance: 62.6
click at [196, 160] on td "Nome completo : Jose Eduardo de Almeida Dias" at bounding box center [230, 168] width 78 height 17
copy p "Jose Eduardo de Almeida Dias"
click at [369, 196] on p "CPF 72746092700" at bounding box center [372, 199] width 37 height 6
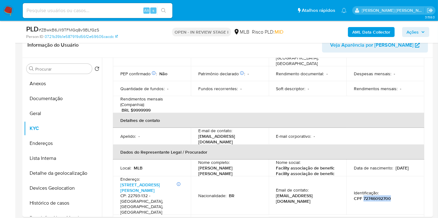
copy p "72746092700"
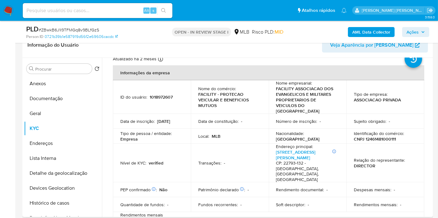
scroll to position [0, 0]
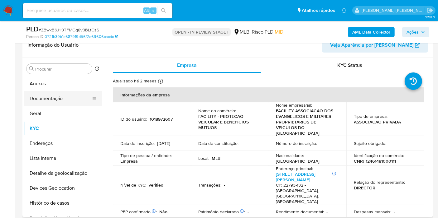
click at [68, 94] on button "Documentação" at bounding box center [60, 98] width 73 height 15
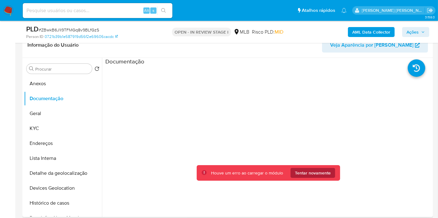
click at [310, 170] on span "Tentar novamente" at bounding box center [313, 173] width 36 height 10
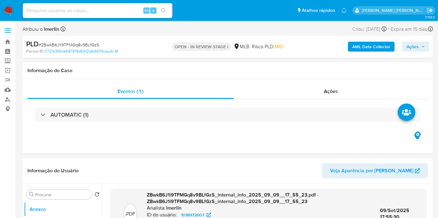
select select "10"
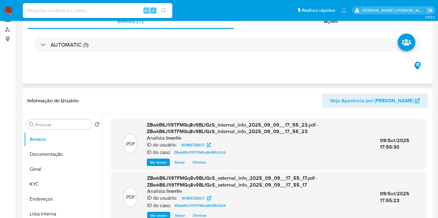
scroll to position [104, 0]
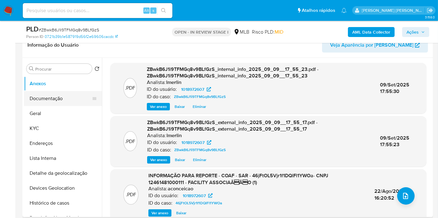
click at [62, 97] on button "Documentação" at bounding box center [60, 98] width 73 height 15
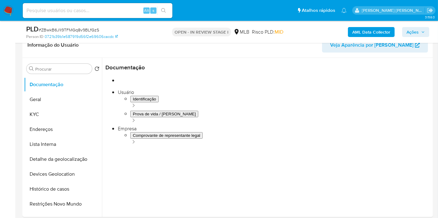
scroll to position [35, 0]
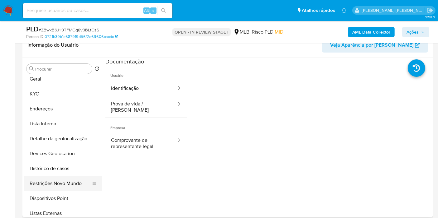
click at [64, 182] on button "Restrições Novo Mundo" at bounding box center [60, 183] width 73 height 15
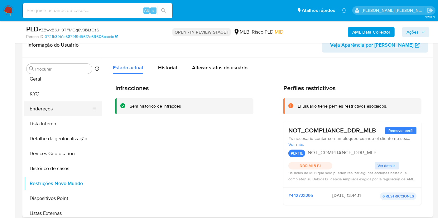
click at [39, 107] on button "Endereços" at bounding box center [60, 109] width 73 height 15
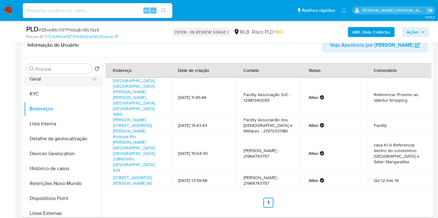
click at [58, 80] on button "Geral" at bounding box center [60, 79] width 73 height 15
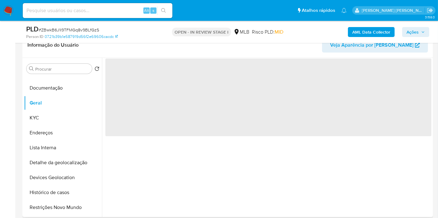
scroll to position [0, 0]
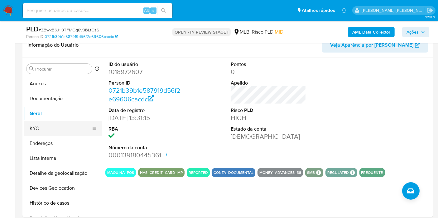
click at [43, 131] on button "KYC" at bounding box center [60, 128] width 73 height 15
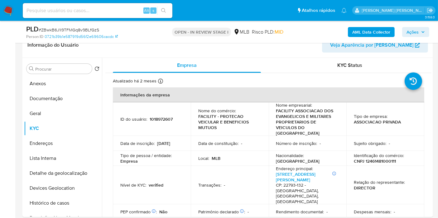
click at [432, 98] on div "Procurar Retornar ao pedido padrão Anexos Documentação Geral KYC Endereços List…" at bounding box center [227, 137] width 410 height 159
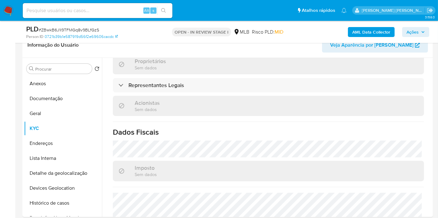
scroll to position [406, 0]
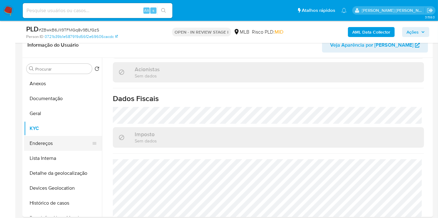
click at [64, 145] on button "Endereços" at bounding box center [60, 143] width 73 height 15
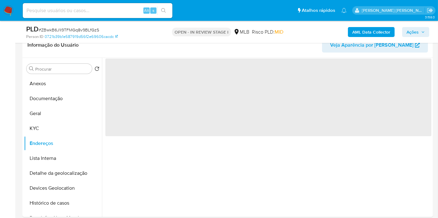
scroll to position [0, 0]
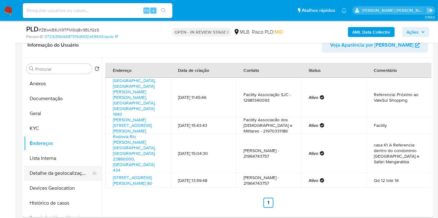
click at [56, 176] on button "Detalhe da geolocalização" at bounding box center [60, 173] width 73 height 15
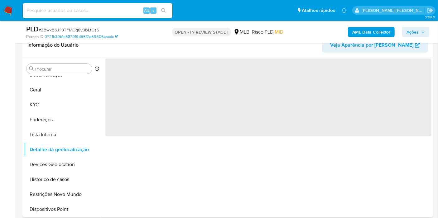
scroll to position [35, 0]
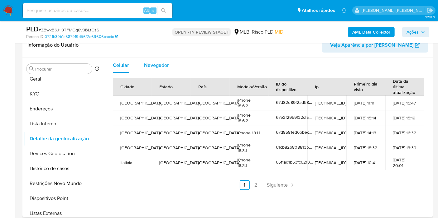
click at [165, 64] on span "Navegador" at bounding box center [156, 65] width 25 height 7
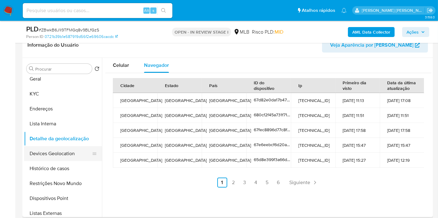
click at [76, 154] on button "Devices Geolocation" at bounding box center [60, 153] width 73 height 15
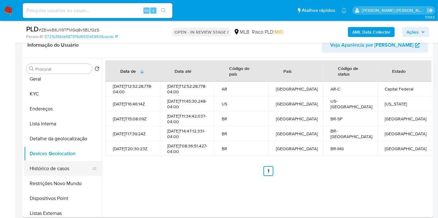
click at [54, 176] on button "Restrições Novo Mundo" at bounding box center [63, 183] width 78 height 15
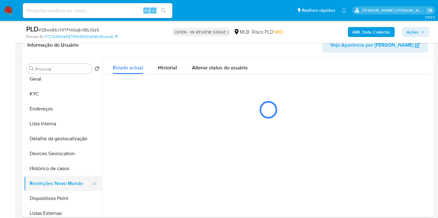
click at [54, 185] on button "Restrições Novo Mundo" at bounding box center [60, 183] width 73 height 15
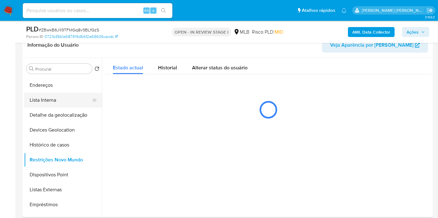
scroll to position [69, 0]
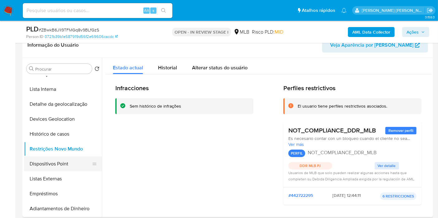
click at [71, 163] on button "Dispositivos Point" at bounding box center [60, 164] width 73 height 15
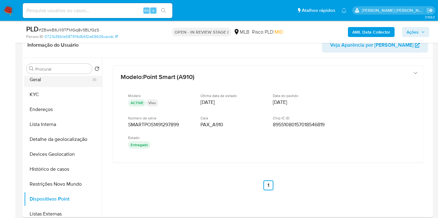
scroll to position [0, 0]
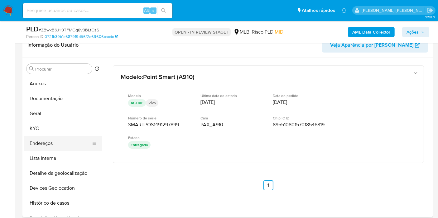
click at [53, 145] on button "Endereços" at bounding box center [60, 143] width 73 height 15
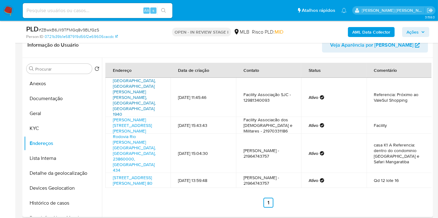
click at [138, 81] on link "Avenida Cidade Jardim 1940, São José Dos Campos, São Paulo, 12231675, Brasil 19…" at bounding box center [134, 98] width 43 height 40
click at [63, 129] on button "KYC" at bounding box center [60, 128] width 73 height 15
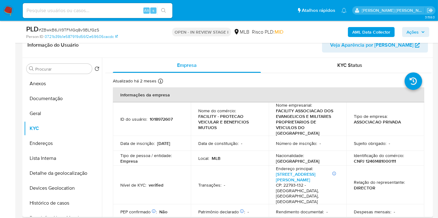
click at [376, 163] on p "CNPJ 12461481000111" at bounding box center [375, 162] width 42 height 6
copy p "12461481000111"
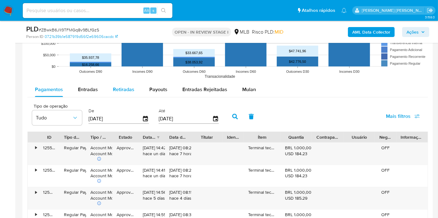
scroll to position [588, 0]
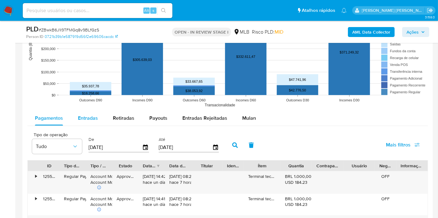
click at [80, 116] on span "Entradas" at bounding box center [88, 118] width 20 height 7
select select "10"
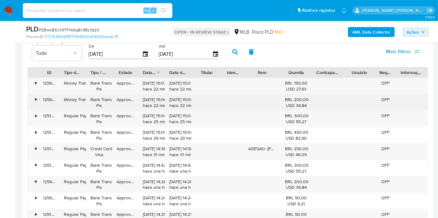
scroll to position [658, 0]
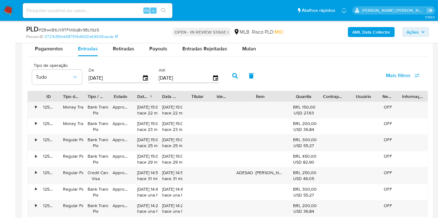
drag, startPoint x: 280, startPoint y: 95, endPoint x: 300, endPoint y: 94, distance: 19.9
click at [300, 94] on div "ID Tipo de operação Tipo / Método Estado Data de criação Data de aprovação Titu…" at bounding box center [228, 96] width 400 height 11
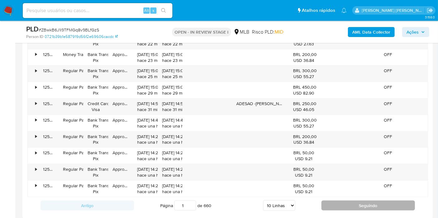
click at [346, 208] on button "Seguindo" at bounding box center [367, 206] width 93 height 10
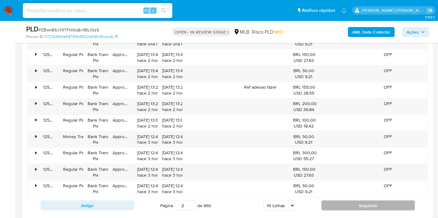
click at [346, 208] on button "Seguindo" at bounding box center [367, 206] width 93 height 10
type input "3"
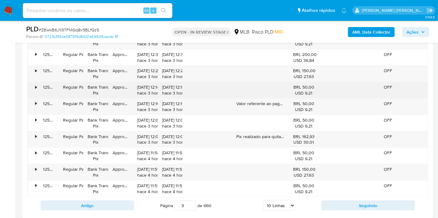
scroll to position [658, 0]
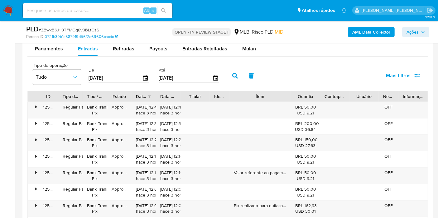
drag, startPoint x: 306, startPoint y: 96, endPoint x: 293, endPoint y: 93, distance: 12.6
click at [293, 93] on div at bounding box center [290, 96] width 11 height 11
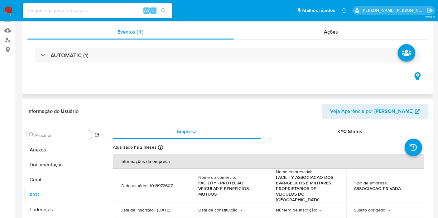
scroll to position [0, 0]
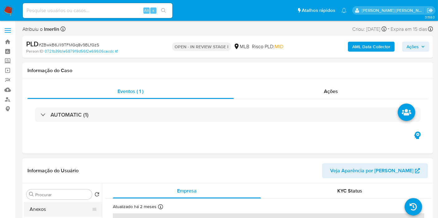
click at [53, 205] on button "Anexos" at bounding box center [60, 209] width 73 height 15
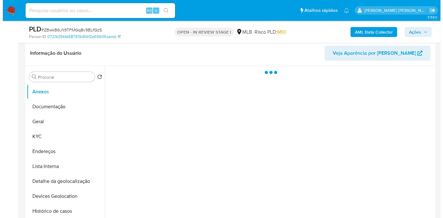
scroll to position [104, 0]
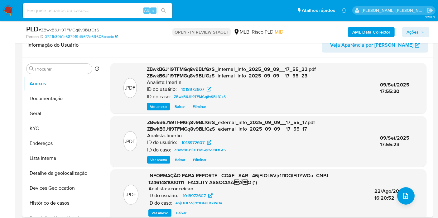
click at [154, 214] on span "Ver anexo" at bounding box center [159, 213] width 17 height 6
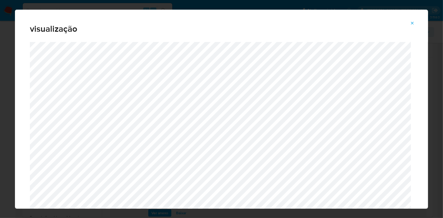
click at [413, 23] on icon "Attachment preview" at bounding box center [412, 23] width 3 height 3
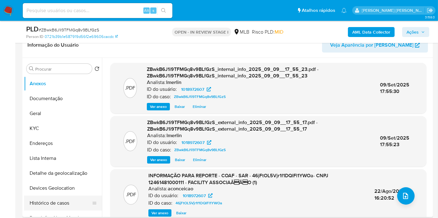
click at [65, 201] on button "Histórico de casos" at bounding box center [60, 203] width 73 height 15
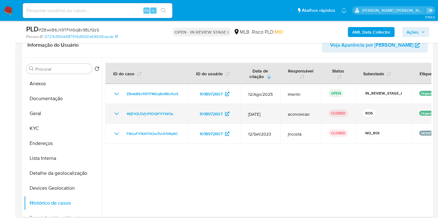
drag, startPoint x: 116, startPoint y: 114, endPoint x: 140, endPoint y: 121, distance: 24.2
click at [116, 114] on icon "Mostrar/Ocultar" at bounding box center [116, 114] width 4 height 2
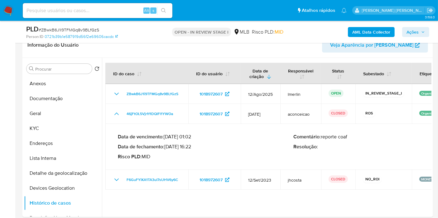
drag, startPoint x: 178, startPoint y: 147, endPoint x: 193, endPoint y: 147, distance: 15.3
click at [193, 147] on p "Data de fechamento : 22/08/2025 16:22" at bounding box center [206, 147] width 176 height 6
click at [58, 87] on button "Anexos" at bounding box center [60, 83] width 73 height 15
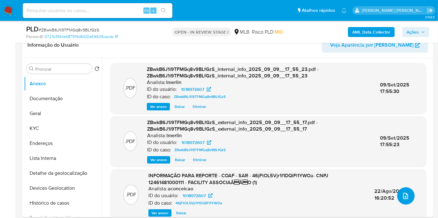
click at [404, 199] on icon "upload-file" at bounding box center [404, 195] width 7 height 7
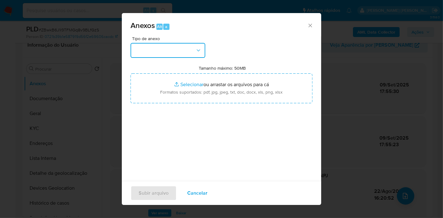
click at [175, 54] on button "button" at bounding box center [168, 50] width 75 height 15
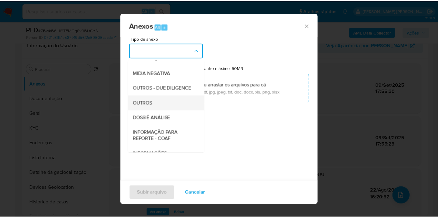
scroll to position [69, 0]
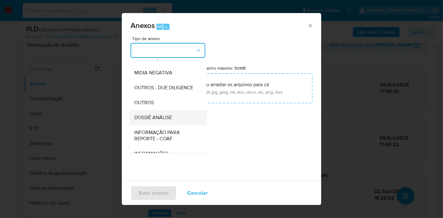
click at [169, 123] on div "DOSSIÊ ANÁLISE" at bounding box center [166, 117] width 64 height 15
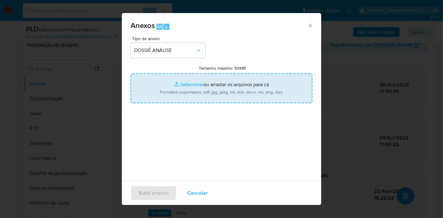
click at [194, 85] on input "Tamanho máximo: 50MB Selecionar arquivos" at bounding box center [222, 89] width 182 height 30
type input "C:\fakepath\Declínio - ZBwkB6J1i9TFMGq8v9BLfGzS - CNPJ 12461481000111 - FACILIT…"
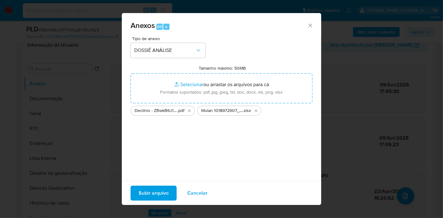
click at [160, 195] on span "Subir arquivo" at bounding box center [154, 194] width 30 height 14
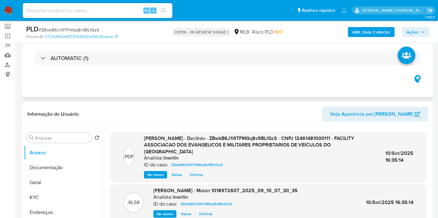
scroll to position [0, 0]
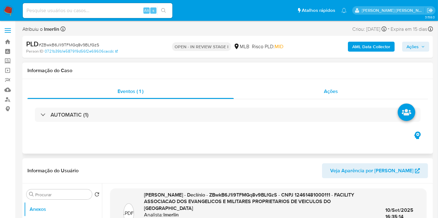
click at [354, 94] on div "Ações" at bounding box center [331, 91] width 194 height 15
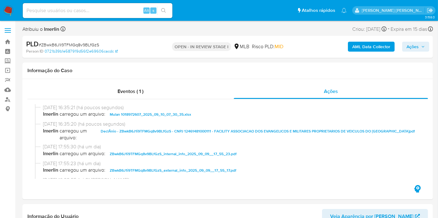
click at [413, 47] on span "Ações" at bounding box center [412, 47] width 12 height 10
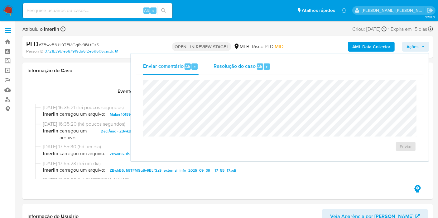
click at [239, 64] on span "Resolução do caso" at bounding box center [234, 66] width 42 height 7
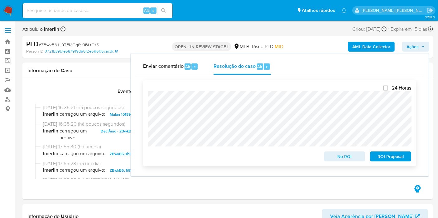
click at [328, 155] on span "No ROI" at bounding box center [344, 156] width 32 height 9
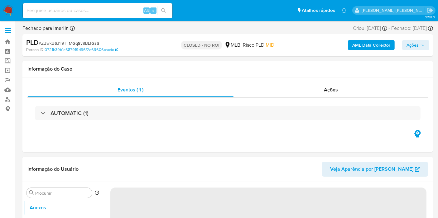
select select "10"
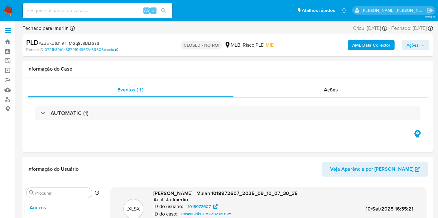
click at [8, 8] on img at bounding box center [8, 10] width 11 height 11
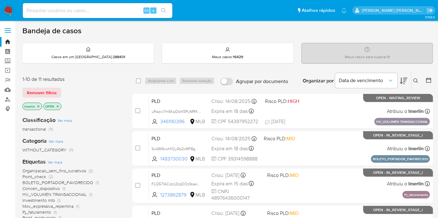
click at [38, 109] on div "lmerlin" at bounding box center [32, 106] width 20 height 7
click at [38, 108] on p "lmerlin" at bounding box center [32, 106] width 19 height 7
click at [38, 107] on icon "close-filter" at bounding box center [38, 107] width 4 height 4
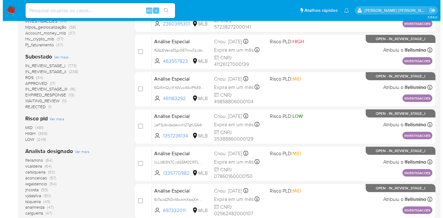
scroll to position [242, 0]
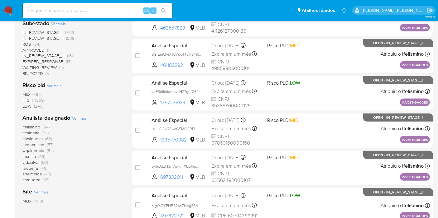
click at [75, 118] on span "Ver mais" at bounding box center [79, 119] width 15 height 6
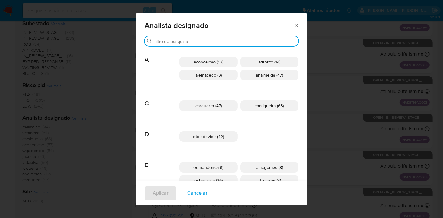
click at [204, 40] on input "Procurar" at bounding box center [224, 42] width 143 height 6
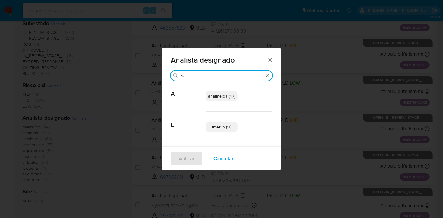
type input "lm"
click at [216, 128] on span "lmerlin (11)" at bounding box center [221, 127] width 19 height 6
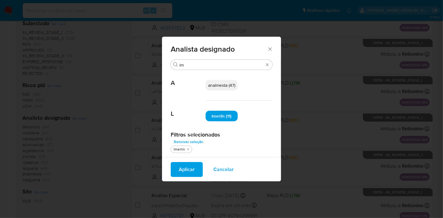
click at [188, 171] on span "Aplicar" at bounding box center [187, 170] width 16 height 14
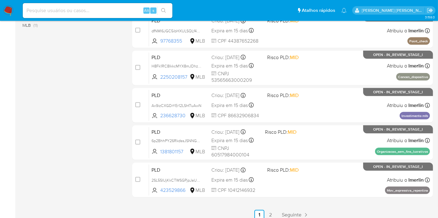
scroll to position [295, 0]
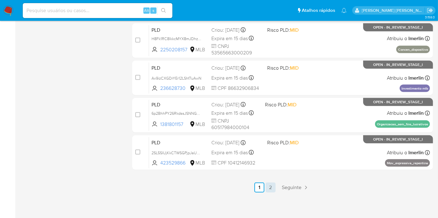
click at [269, 187] on link "2" at bounding box center [270, 188] width 10 height 10
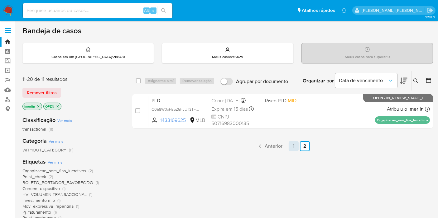
click at [295, 147] on link "1" at bounding box center [293, 146] width 10 height 10
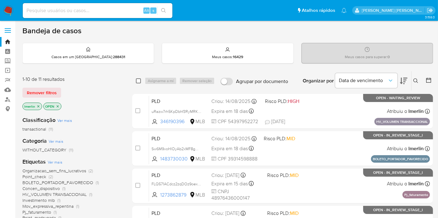
click at [137, 80] on input "checkbox" at bounding box center [138, 80] width 5 height 5
checkbox input "true"
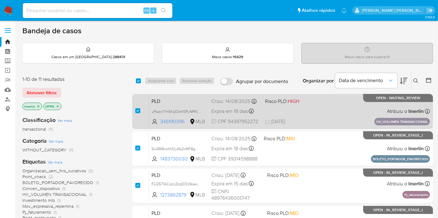
checkbox input "true"
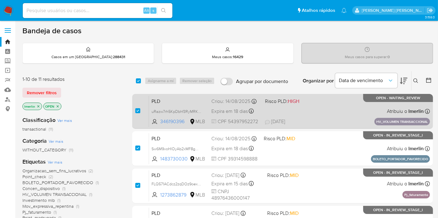
checkbox input "true"
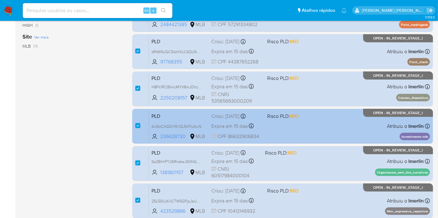
scroll to position [295, 0]
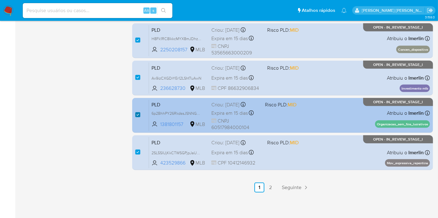
click at [138, 112] on input "checkbox" at bounding box center [137, 114] width 5 height 5
checkbox input "false"
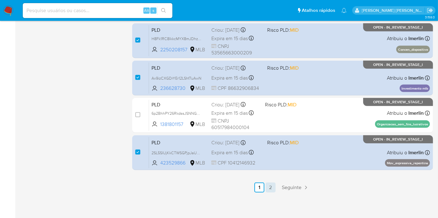
click at [270, 186] on link "2" at bounding box center [270, 188] width 10 height 10
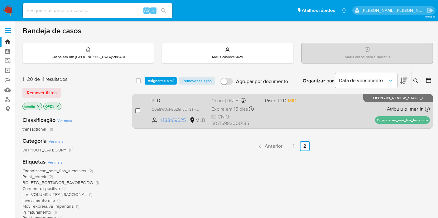
click at [140, 109] on input "checkbox" at bounding box center [137, 110] width 5 height 5
checkbox input "true"
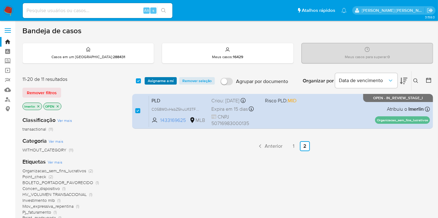
click at [155, 79] on span "Asignarme a mí" at bounding box center [161, 81] width 26 height 6
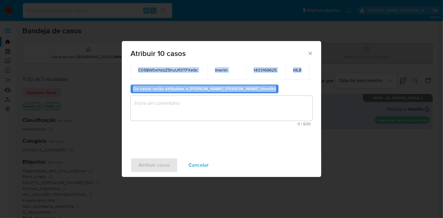
scroll to position [85, 30]
drag, startPoint x: 132, startPoint y: 101, endPoint x: 304, endPoint y: 88, distance: 172.5
click at [304, 88] on div "Casos para atribuir: ID Proprietário ID do usuário Site uRazw7rh5KpDbhf3RyMRK7S…" at bounding box center [222, 26] width 182 height 199
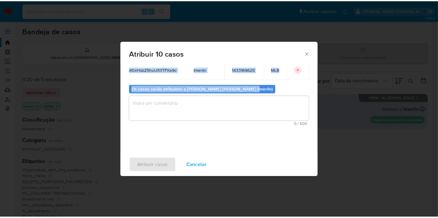
scroll to position [73, 0]
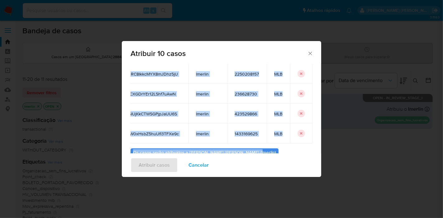
copy div "uRazw7rh5KpDbhf3RyMRK7S1 lmerlin 346190396 MLB Sw6M9voHlOyAb2xMF8gOf9N9 lmerlin…"
click at [197, 165] on span "Cancelar" at bounding box center [198, 166] width 20 height 14
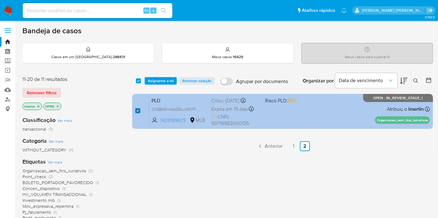
click at [137, 111] on input "checkbox" at bounding box center [137, 110] width 5 height 5
checkbox input "false"
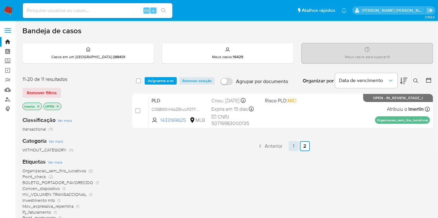
click at [293, 145] on link "1" at bounding box center [293, 146] width 10 height 10
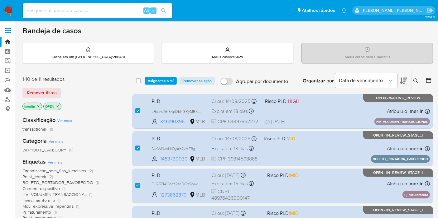
scroll to position [295, 0]
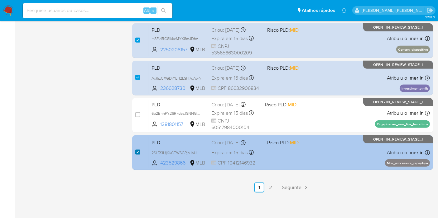
click at [135, 150] on input "checkbox" at bounding box center [137, 152] width 5 height 5
checkbox input "false"
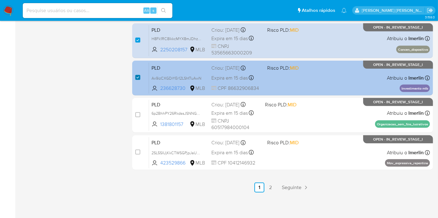
click at [137, 78] on input "checkbox" at bounding box center [137, 77] width 5 height 5
checkbox input "false"
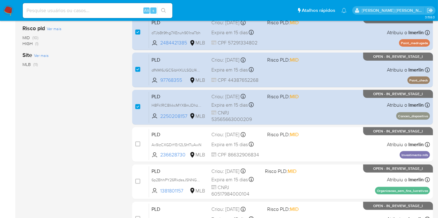
scroll to position [226, 0]
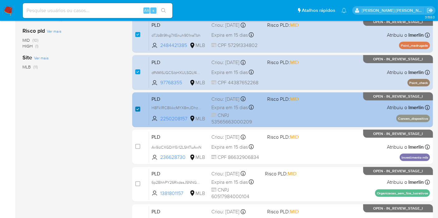
click at [138, 109] on input "checkbox" at bounding box center [137, 109] width 5 height 5
checkbox input "false"
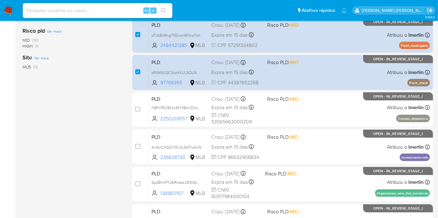
scroll to position [191, 0]
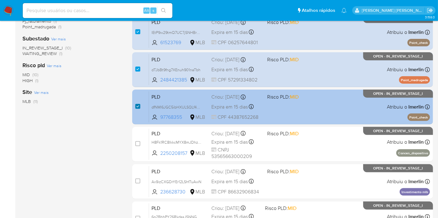
click at [137, 105] on input "checkbox" at bounding box center [137, 106] width 5 height 5
checkbox input "false"
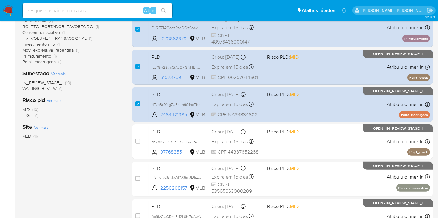
scroll to position [122, 0]
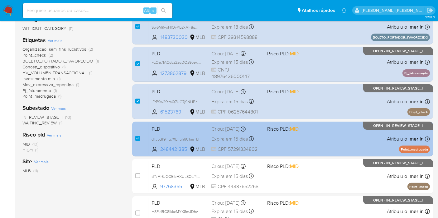
click at [135, 140] on div "case-item-checkbox Incapaz de atribuir o caso PLD dTJbBt9fng7XEnuh901naTbh 2484…" at bounding box center [282, 139] width 301 height 35
click at [137, 137] on input "checkbox" at bounding box center [137, 138] width 5 height 5
checkbox input "false"
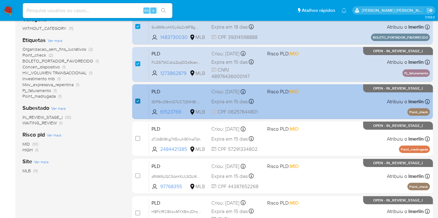
click at [137, 100] on input "checkbox" at bounding box center [137, 101] width 5 height 5
checkbox input "false"
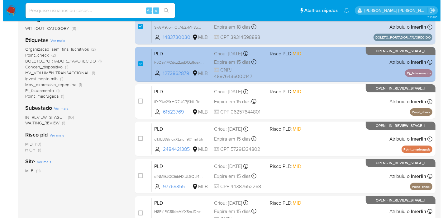
scroll to position [53, 0]
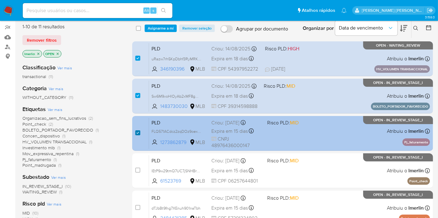
click at [138, 133] on input "checkbox" at bounding box center [137, 133] width 5 height 5
checkbox input "false"
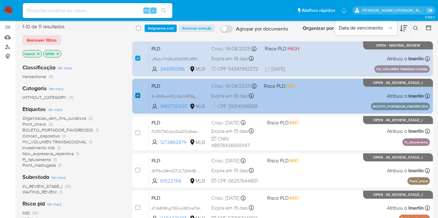
click at [136, 96] on input "checkbox" at bounding box center [137, 95] width 5 height 5
checkbox input "false"
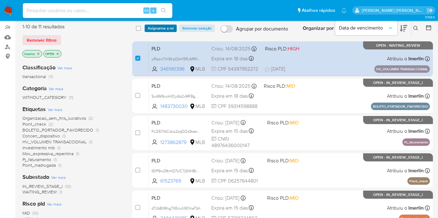
click at [165, 26] on span "Asignarme a mí" at bounding box center [161, 28] width 26 height 6
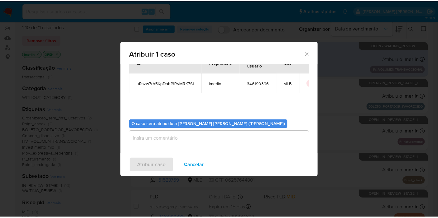
scroll to position [32, 0]
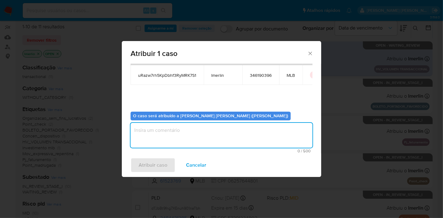
click at [201, 132] on textarea "assign-modal" at bounding box center [222, 135] width 182 height 25
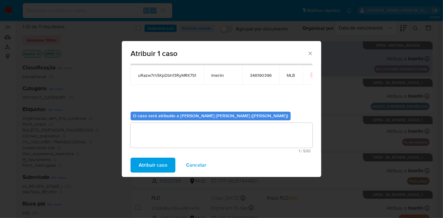
click at [157, 161] on span "Atribuir caso" at bounding box center [153, 166] width 29 height 14
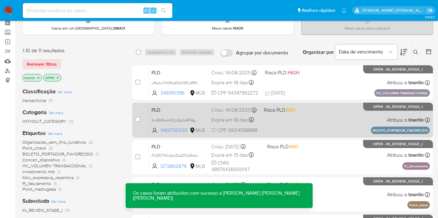
scroll to position [18, 0]
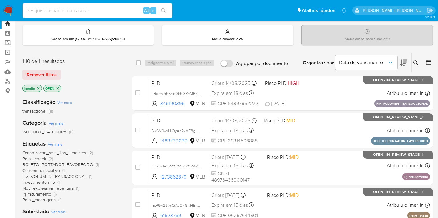
click at [114, 13] on input at bounding box center [98, 11] width 150 height 8
paste input "1189202143"
type input "1189202143"
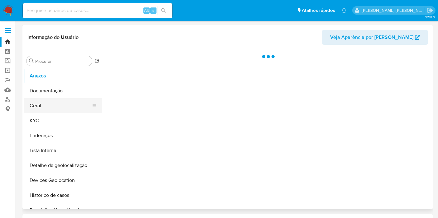
click at [47, 103] on button "Geral" at bounding box center [60, 105] width 73 height 15
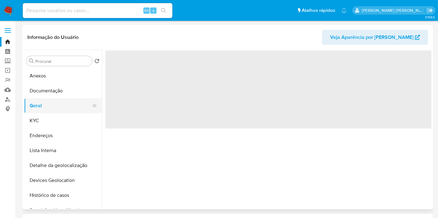
select select "10"
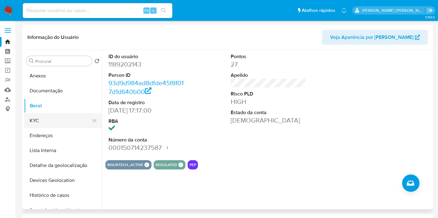
click at [63, 117] on button "KYC" at bounding box center [60, 120] width 73 height 15
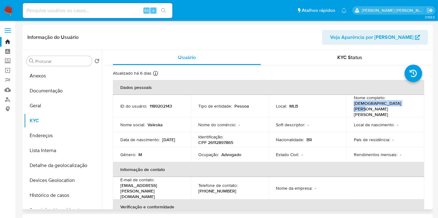
drag, startPoint x: 353, startPoint y: 105, endPoint x: 408, endPoint y: 103, distance: 55.5
click at [408, 103] on div "Nome completo : Cristiano Zanin Martins" at bounding box center [385, 106] width 63 height 22
copy p "Cristiano Zanin Martins"
click at [59, 93] on button "Documentação" at bounding box center [60, 90] width 73 height 15
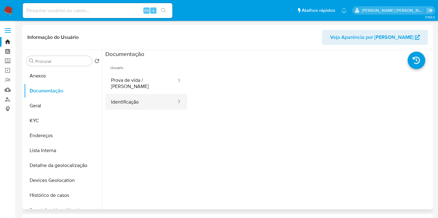
click at [128, 102] on button "Identificação" at bounding box center [141, 102] width 72 height 16
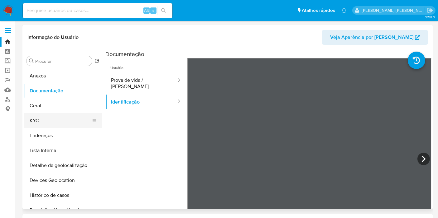
click at [63, 118] on button "KYC" at bounding box center [60, 120] width 73 height 15
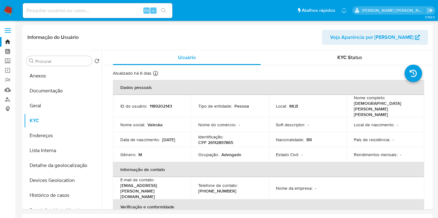
click at [122, 8] on input at bounding box center [98, 11] width 150 height 8
paste input "1992392579"
type input "1992392579"
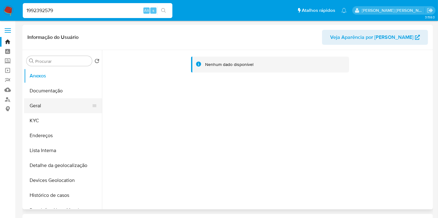
click at [52, 106] on button "Geral" at bounding box center [60, 105] width 73 height 15
select select "10"
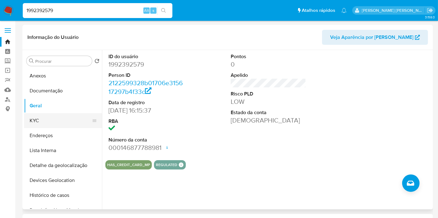
click at [55, 126] on button "KYC" at bounding box center [60, 120] width 73 height 15
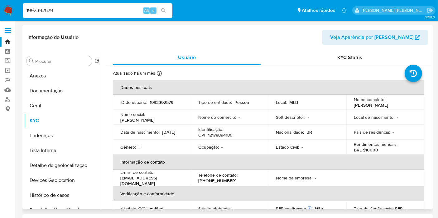
click at [216, 135] on p "CPF 12178894186" at bounding box center [215, 135] width 34 height 6
copy p "12178894186"
click at [71, 112] on button "Geral" at bounding box center [60, 105] width 73 height 15
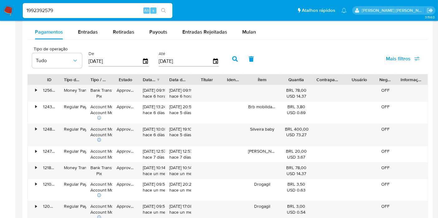
scroll to position [519, 0]
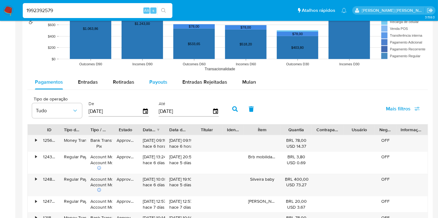
click at [169, 79] on button "Payouts" at bounding box center [158, 82] width 33 height 15
select select "10"
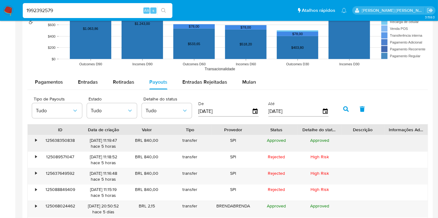
click at [36, 138] on div "•" at bounding box center [36, 141] width 2 height 6
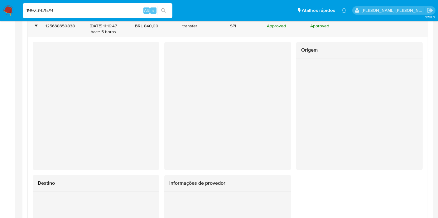
scroll to position [553, 0]
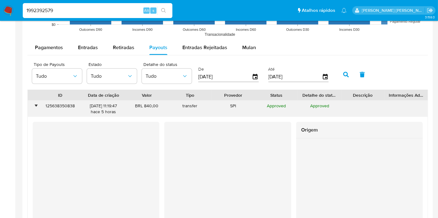
click at [30, 109] on div "•" at bounding box center [33, 109] width 11 height 16
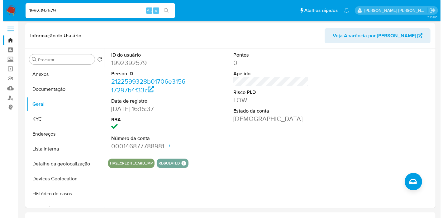
scroll to position [0, 0]
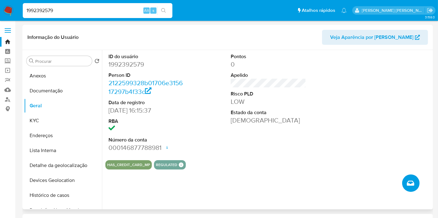
click at [416, 180] on button "Criar caso manual" at bounding box center [410, 183] width 17 height 17
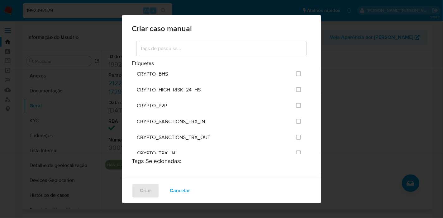
scroll to position [1026, 0]
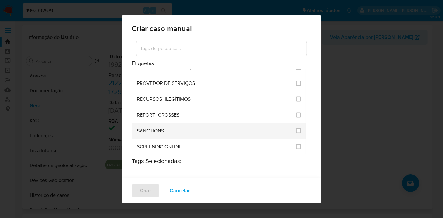
click at [296, 129] on input "2614" at bounding box center [298, 131] width 5 height 5
checkbox input "true"
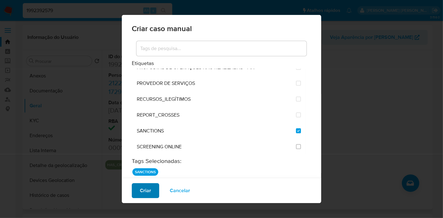
click at [142, 190] on span "Criar" at bounding box center [145, 191] width 11 height 14
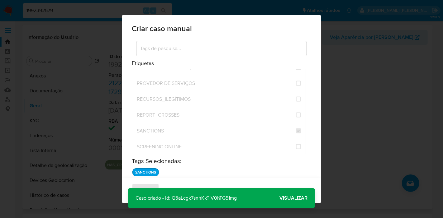
click at [230, 197] on p "Caso criado - Id: Q3aLcgk7snhKkTlV0hTG51mg" at bounding box center [186, 198] width 116 height 20
click at [288, 198] on span "Visualizar" at bounding box center [293, 198] width 28 height 0
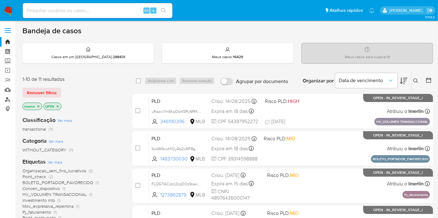
click at [10, 99] on link "Localizador de pessoas" at bounding box center [37, 100] width 74 height 10
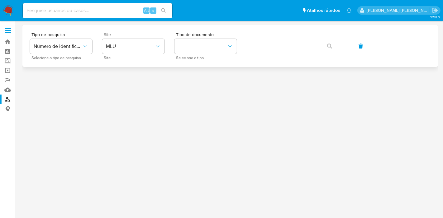
click at [144, 54] on div "Site MLU Site" at bounding box center [133, 45] width 62 height 27
click at [144, 52] on button "MLU" at bounding box center [133, 46] width 62 height 15
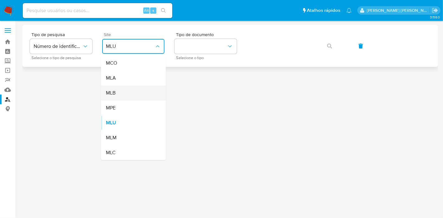
click at [144, 90] on div "MLB" at bounding box center [131, 93] width 51 height 15
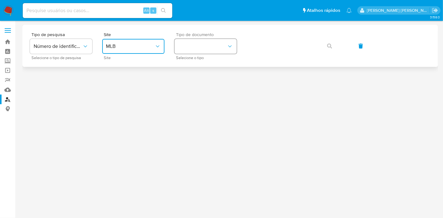
click at [228, 43] on icon "identificationType" at bounding box center [230, 46] width 6 height 6
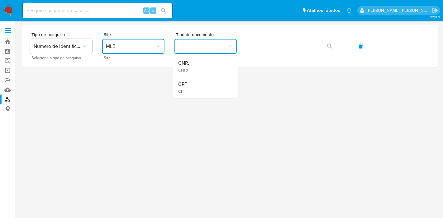
click at [219, 83] on div "CPF CPF" at bounding box center [203, 87] width 51 height 21
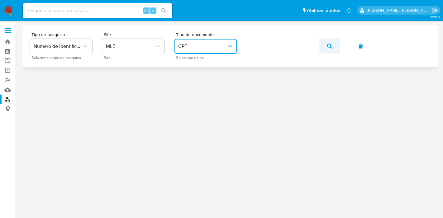
click at [328, 46] on icon "button" at bounding box center [329, 46] width 5 height 5
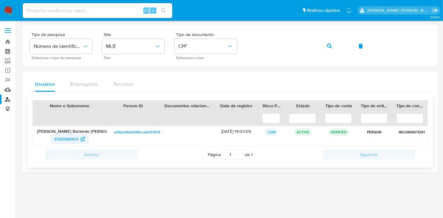
click at [78, 138] on span "1312096003" at bounding box center [66, 139] width 24 height 10
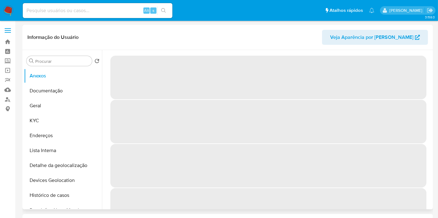
select select "10"
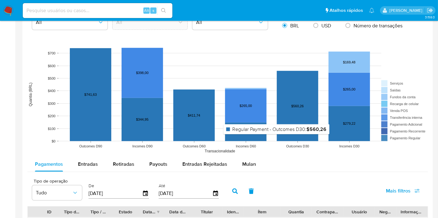
scroll to position [311, 0]
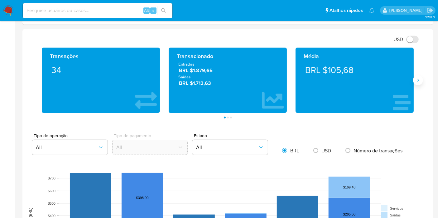
click at [418, 83] on button "Siguiente" at bounding box center [418, 80] width 10 height 10
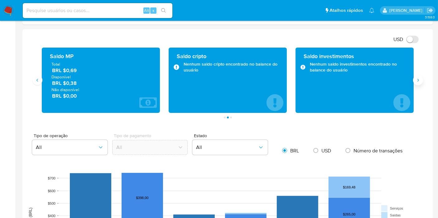
click at [418, 83] on button "Siguiente" at bounding box center [418, 80] width 10 height 10
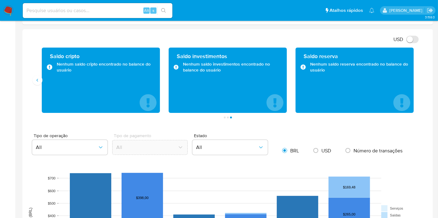
click at [31, 83] on div "Transações 34 Transacionado Entradas BRL $1.879,65 Saídas BRL $1.713,63 Média B…" at bounding box center [227, 83] width 400 height 71
click at [38, 79] on icon "Anterior" at bounding box center [37, 80] width 5 height 5
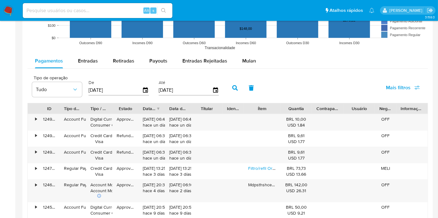
scroll to position [553, 0]
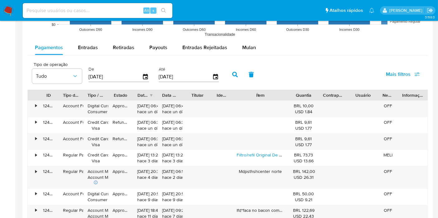
drag, startPoint x: 283, startPoint y: 93, endPoint x: 302, endPoint y: 97, distance: 20.2
click at [302, 97] on div "ID Tipo de operação Tipo / Método Estado Data de criação Data de aprovação Titu…" at bounding box center [228, 95] width 400 height 11
click at [108, 95] on div at bounding box center [107, 95] width 11 height 11
click at [87, 51] on div "Entradas" at bounding box center [88, 47] width 20 height 15
select select "10"
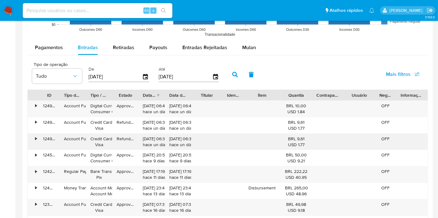
scroll to position [588, 0]
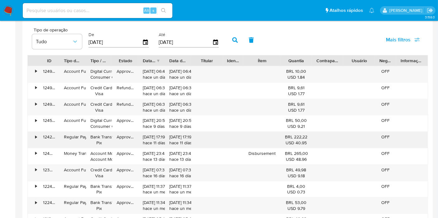
click at [31, 138] on div "•" at bounding box center [33, 140] width 11 height 16
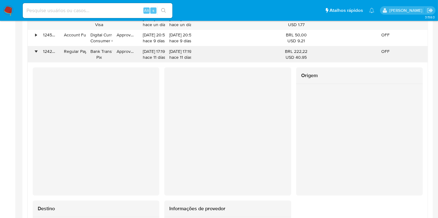
scroll to position [623, 0]
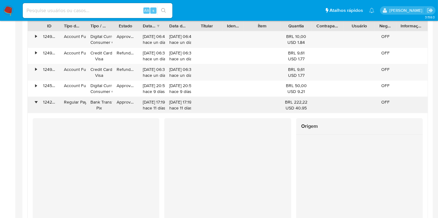
click at [34, 104] on div "•" at bounding box center [33, 105] width 11 height 16
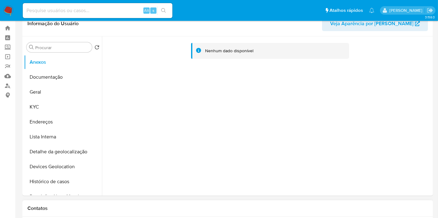
scroll to position [0, 0]
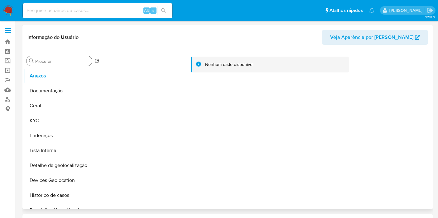
click at [55, 63] on input "Procurar" at bounding box center [62, 62] width 54 height 6
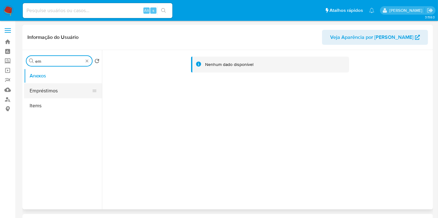
type input "em"
click at [74, 90] on button "Empréstimos" at bounding box center [60, 90] width 73 height 15
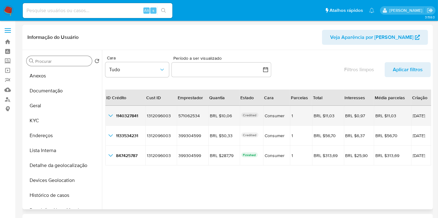
click at [108, 118] on icon "button_show_hidden_detail_by_id_0" at bounding box center [110, 115] width 7 height 7
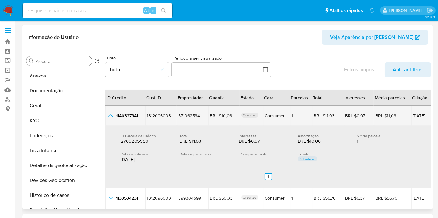
click at [108, 118] on icon "button_show_hidden_detail_by_id_0" at bounding box center [110, 115] width 7 height 7
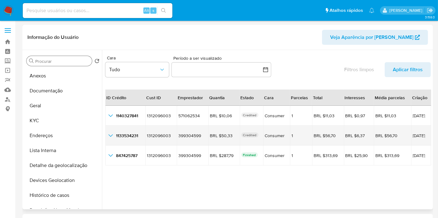
click at [112, 136] on icon "button_show_hidden_detail_by_id_1" at bounding box center [110, 135] width 7 height 7
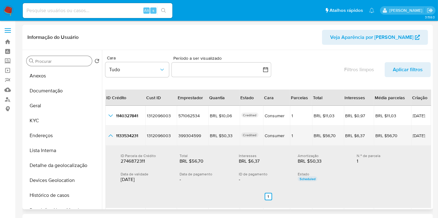
click at [112, 136] on icon "button_show_hidden_detail_by_id_1" at bounding box center [110, 135] width 7 height 7
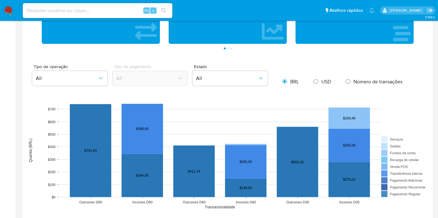
scroll to position [242, 0]
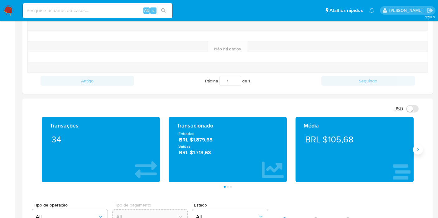
click at [420, 151] on button "Siguiente" at bounding box center [418, 150] width 10 height 10
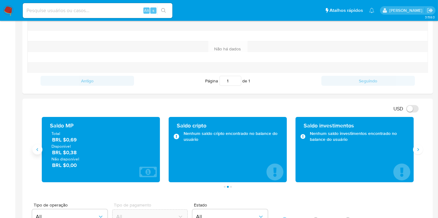
click at [39, 151] on icon "Anterior" at bounding box center [37, 149] width 5 height 5
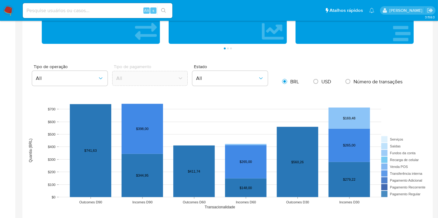
scroll to position [519, 0]
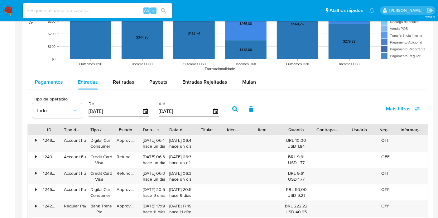
click at [56, 87] on div "Pagamentos" at bounding box center [49, 82] width 28 height 15
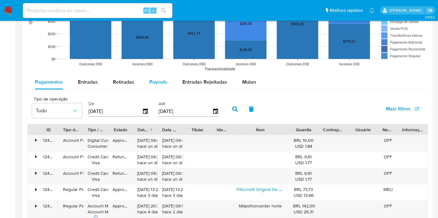
click at [160, 81] on span "Payouts" at bounding box center [158, 81] width 18 height 7
select select "10"
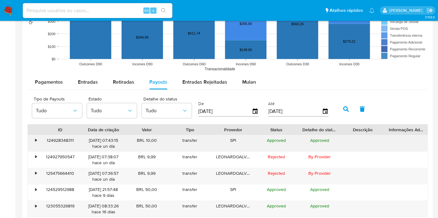
click at [28, 143] on div "•" at bounding box center [33, 143] width 11 height 16
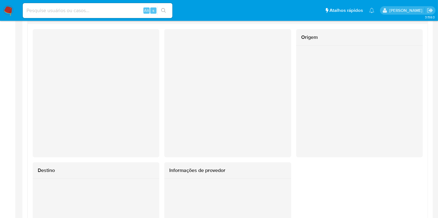
scroll to position [588, 0]
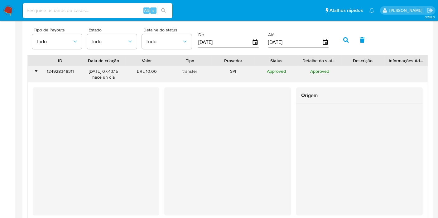
click at [35, 77] on div "•" at bounding box center [33, 74] width 11 height 16
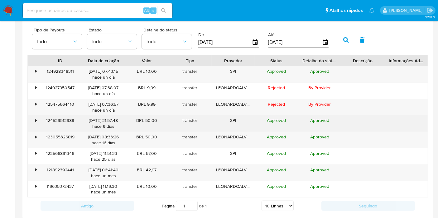
scroll to position [519, 0]
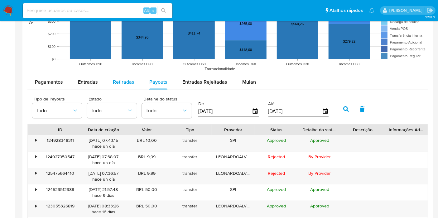
click at [122, 80] on span "Retiradas" at bounding box center [123, 81] width 21 height 7
select select "10"
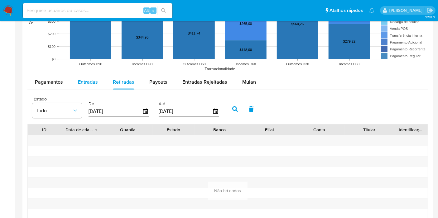
click at [95, 79] on span "Entradas" at bounding box center [88, 81] width 20 height 7
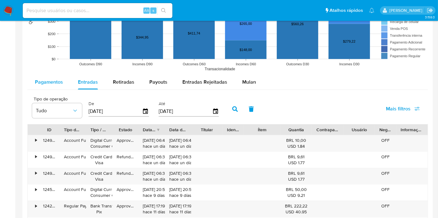
click at [44, 84] on span "Pagamentos" at bounding box center [49, 81] width 28 height 7
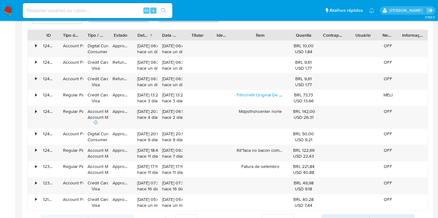
scroll to position [623, 0]
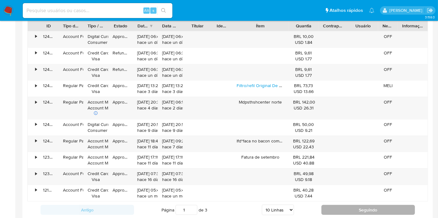
click at [368, 205] on button "Seguindo" at bounding box center [367, 210] width 93 height 10
type input "2"
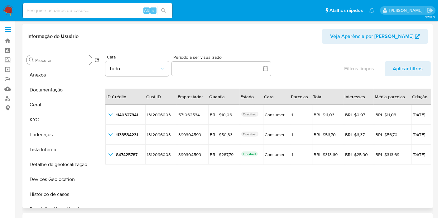
scroll to position [0, 0]
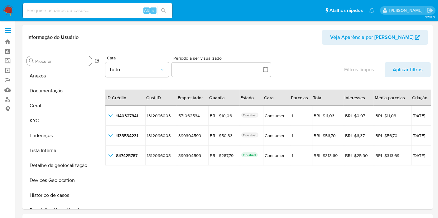
click at [66, 63] on input "Procurar" at bounding box center [62, 62] width 54 height 6
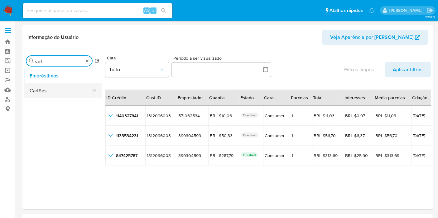
type input "cart"
click at [64, 86] on button "Cartões" at bounding box center [60, 90] width 73 height 15
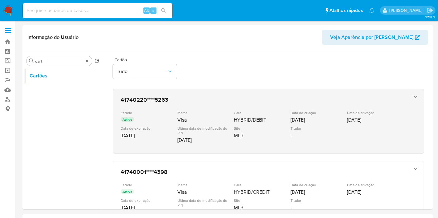
click at [402, 123] on div "41740220****5263 Estado Active Marca Visa Cara HYBRID/DEBIT Data de criação 10/…" at bounding box center [262, 121] width 288 height 55
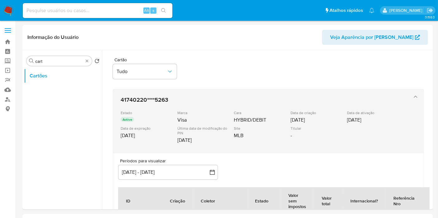
click at [395, 98] on h3 "41740220****5263" at bounding box center [262, 100] width 283 height 6
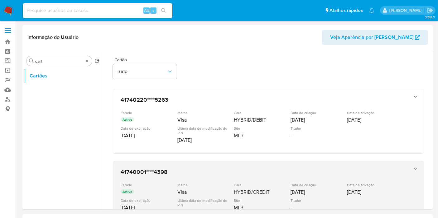
click at [357, 178] on div "41740001****4398 Estado Active Marca Visa Cara HYBRID/CREDIT Data de criação 10…" at bounding box center [262, 193] width 288 height 55
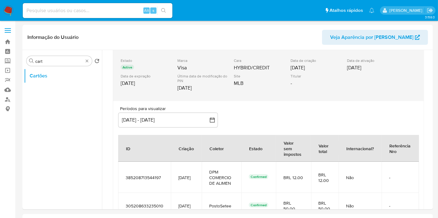
scroll to position [138, 0]
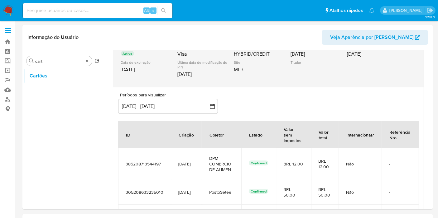
click at [370, 73] on div "Estado Active Marca Visa Cara HYBRID/CREDIT Data de criação 10/08/2024 Data de …" at bounding box center [262, 63] width 283 height 36
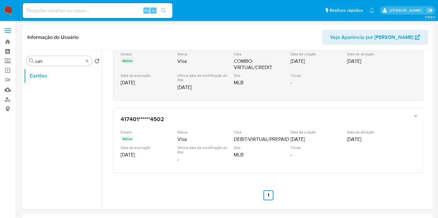
scroll to position [204, 0]
click at [371, 75] on div "Estado Active Marca Visa Cara COMBO-VIRTUAL/CREDIT Data de criação 23/03/2024 D…" at bounding box center [262, 71] width 283 height 41
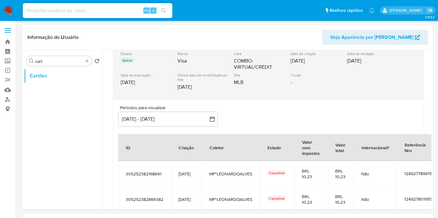
scroll to position [238, 0]
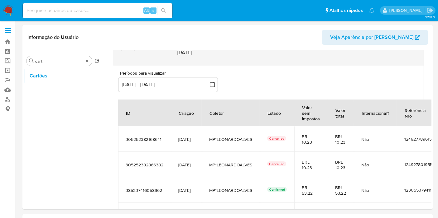
click at [351, 55] on div "Estado Active Marca Visa Cara COMBO-VIRTUAL/CREDIT Data de criação 23/03/2024 D…" at bounding box center [262, 37] width 283 height 41
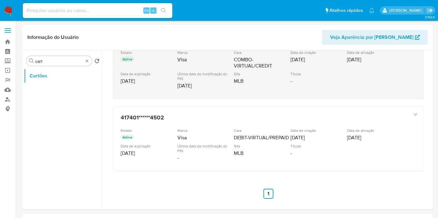
scroll to position [204, 0]
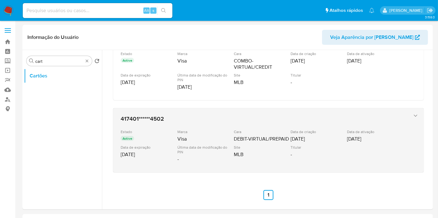
click at [340, 140] on div "08/06/2023" at bounding box center [317, 139] width 55 height 6
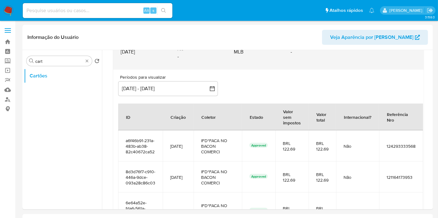
scroll to position [307, 0]
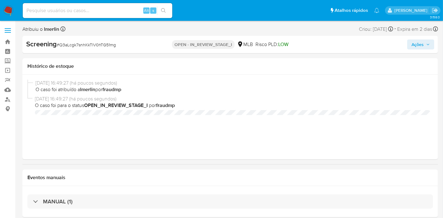
select select "10"
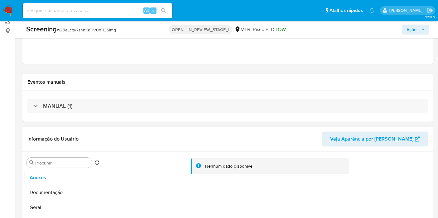
scroll to position [138, 0]
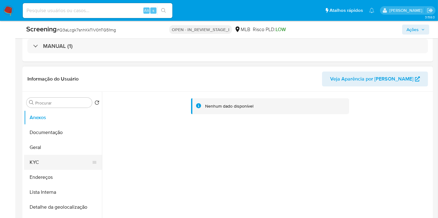
click at [42, 169] on button "KYC" at bounding box center [60, 162] width 73 height 15
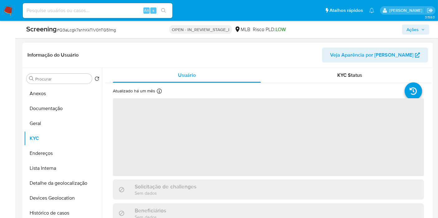
scroll to position [173, 0]
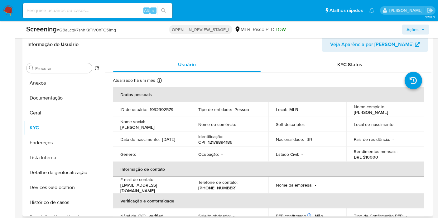
click at [221, 143] on p "CPF 12178894186" at bounding box center [215, 143] width 34 height 6
copy p "12178894186"
drag, startPoint x: 351, startPoint y: 111, endPoint x: 400, endPoint y: 113, distance: 49.3
click at [400, 113] on td "Nome completo : [PERSON_NAME]" at bounding box center [385, 109] width 78 height 15
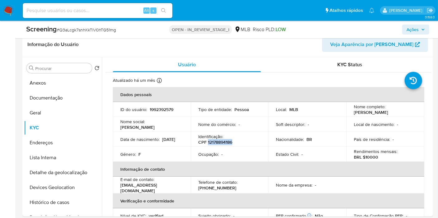
copy p "[PERSON_NAME]"
click at [40, 100] on button "Documentação" at bounding box center [60, 98] width 73 height 15
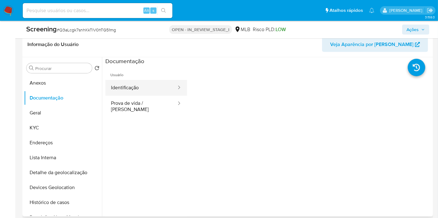
click at [158, 88] on button "Identificação" at bounding box center [141, 88] width 72 height 16
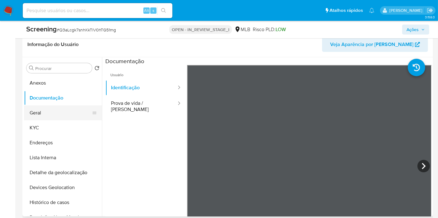
click at [67, 114] on button "Geral" at bounding box center [60, 113] width 73 height 15
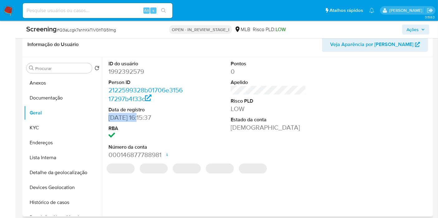
drag, startPoint x: 140, startPoint y: 117, endPoint x: 107, endPoint y: 115, distance: 32.5
click at [107, 115] on div "ID do usuário 1992392579 Person ID 2122599328b01706e315617297b4f33c Data de reg…" at bounding box center [146, 109] width 82 height 105
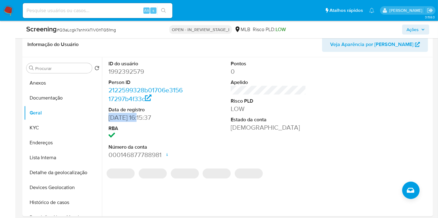
copy dd "[DATE]"
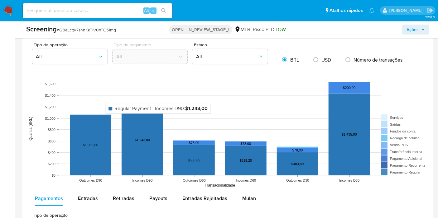
scroll to position [623, 0]
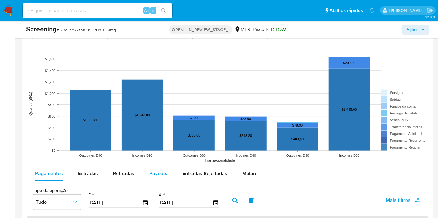
click at [160, 174] on span "Payouts" at bounding box center [158, 173] width 18 height 7
select select "10"
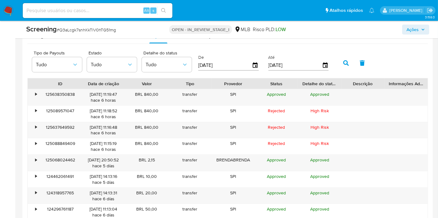
scroll to position [761, 0]
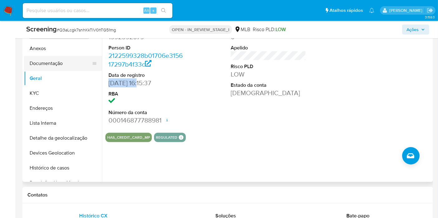
click at [56, 65] on button "Documentação" at bounding box center [60, 63] width 73 height 15
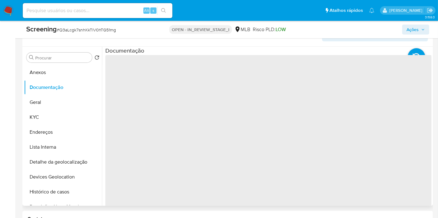
scroll to position [173, 0]
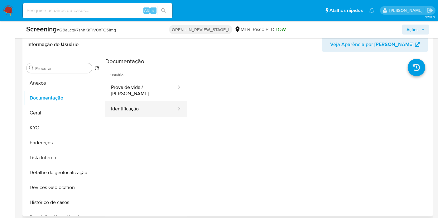
click at [148, 101] on button "Identificação" at bounding box center [141, 109] width 72 height 16
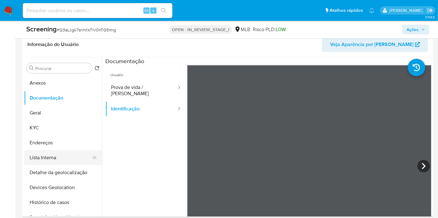
click at [64, 157] on button "Lista Interna" at bounding box center [60, 157] width 73 height 15
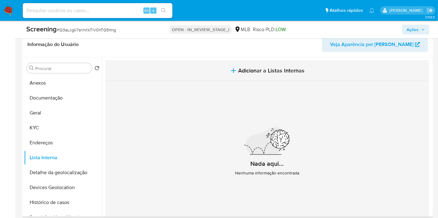
click at [235, 67] on icon "button" at bounding box center [233, 70] width 7 height 7
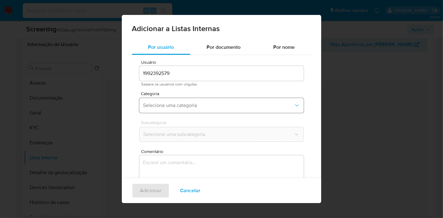
click at [217, 102] on button "Selecione uma categoria" at bounding box center [221, 105] width 164 height 15
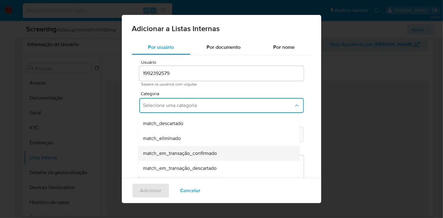
scroll to position [69, 0]
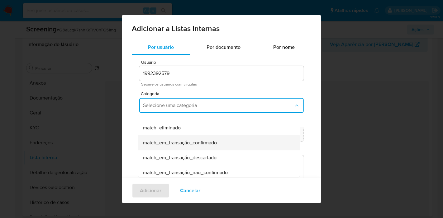
click at [214, 147] on div "match_em_transação_confirmado" at bounding box center [217, 142] width 148 height 15
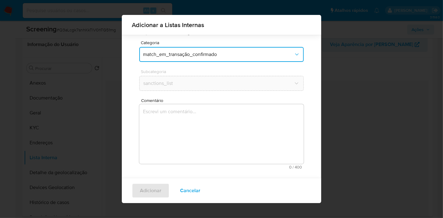
scroll to position [47, 0]
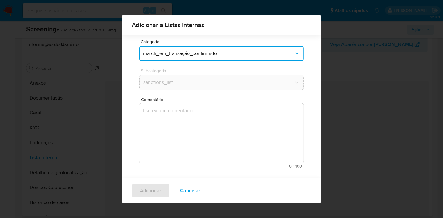
click at [239, 142] on textarea "Comentário" at bounding box center [221, 133] width 164 height 60
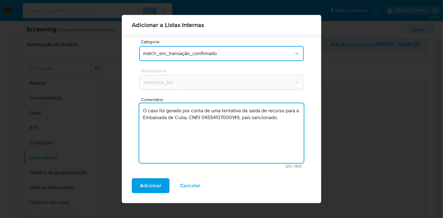
click at [217, 112] on textarea "O caso foi gerado por conta de uma tentativa de saída de recurso para a Embaixa…" at bounding box center [221, 133] width 164 height 60
click at [235, 110] on textarea "O caso foi gerado por conta de 3 tentativa de saída de recurso para a Embaixada…" at bounding box center [221, 133] width 164 height 60
type textarea "O caso foi gerado por conta de 3 tentativas de saída de recurso para a Embaixad…"
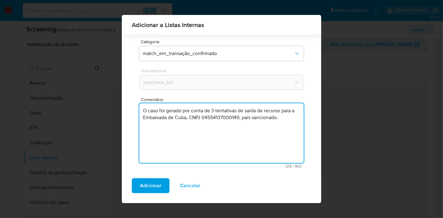
click at [263, 122] on textarea "O caso foi gerado por conta de 3 tentativas de saída de recurso para a Embaixad…" at bounding box center [221, 133] width 164 height 60
click at [152, 185] on span "Adicionar" at bounding box center [150, 186] width 21 height 14
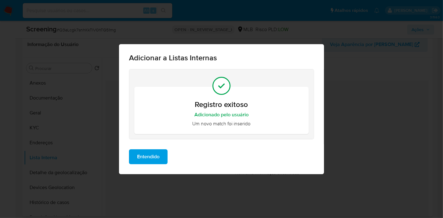
scroll to position [0, 0]
click at [146, 164] on span "Entendido" at bounding box center [148, 157] width 22 height 14
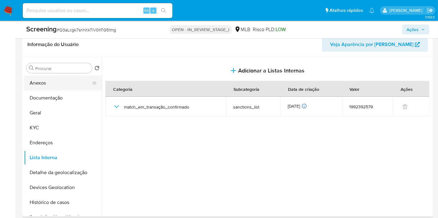
click at [56, 87] on button "Anexos" at bounding box center [60, 83] width 73 height 15
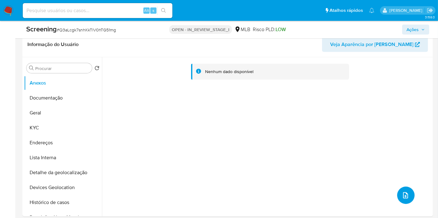
click at [401, 194] on icon "upload-file" at bounding box center [404, 195] width 7 height 7
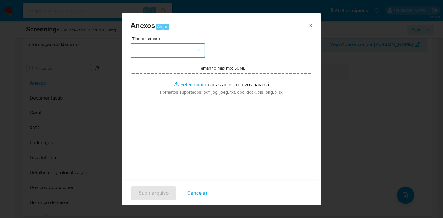
click at [191, 46] on button "button" at bounding box center [168, 50] width 75 height 15
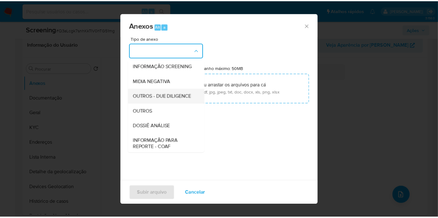
scroll to position [69, 0]
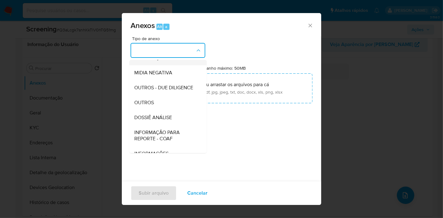
click at [175, 61] on span "INFORMAÇÃO SCREENING" at bounding box center [163, 58] width 59 height 6
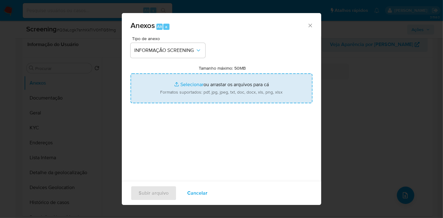
click at [219, 82] on input "Tamanho máximo: 50MB Selecionar arquivos" at bounding box center [222, 89] width 182 height 30
type input "C:\fakepath\Evidências.pdf"
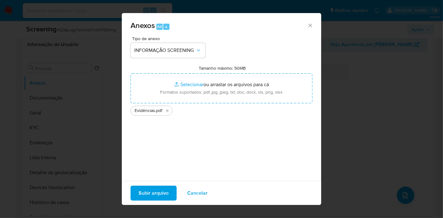
click at [166, 189] on span "Subir arquivo" at bounding box center [154, 194] width 30 height 14
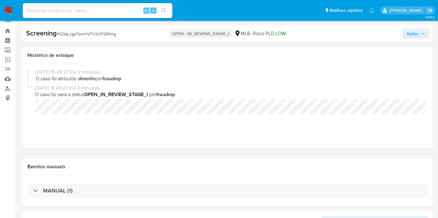
scroll to position [0, 0]
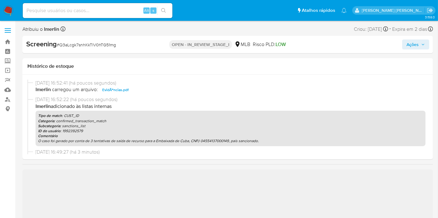
select select "10"
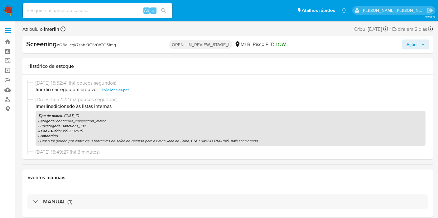
click at [409, 45] on span "Ações" at bounding box center [412, 45] width 12 height 10
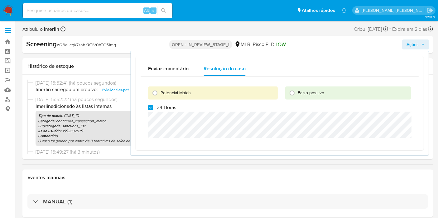
click at [166, 107] on span "24 Horas" at bounding box center [166, 108] width 19 height 6
click at [153, 107] on input "24 Horas" at bounding box center [150, 107] width 5 height 5
checkbox input "false"
click at [171, 94] on span "Potencial Match" at bounding box center [175, 93] width 30 height 6
click at [160, 94] on input "Potencial Match" at bounding box center [155, 93] width 10 height 10
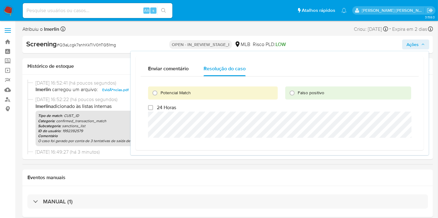
radio input "true"
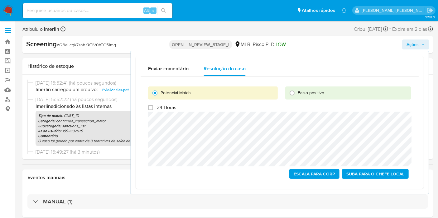
click at [313, 172] on span "Escala para Corp" at bounding box center [313, 174] width 41 height 9
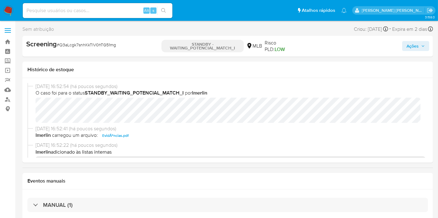
select select "10"
click at [7, 13] on img at bounding box center [8, 10] width 11 height 11
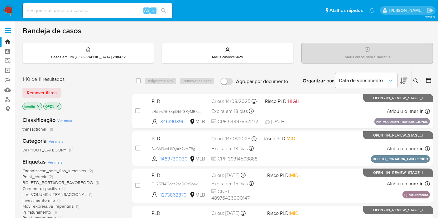
click at [37, 106] on icon "close-filter" at bounding box center [38, 107] width 4 height 4
